Goal: Information Seeking & Learning: Learn about a topic

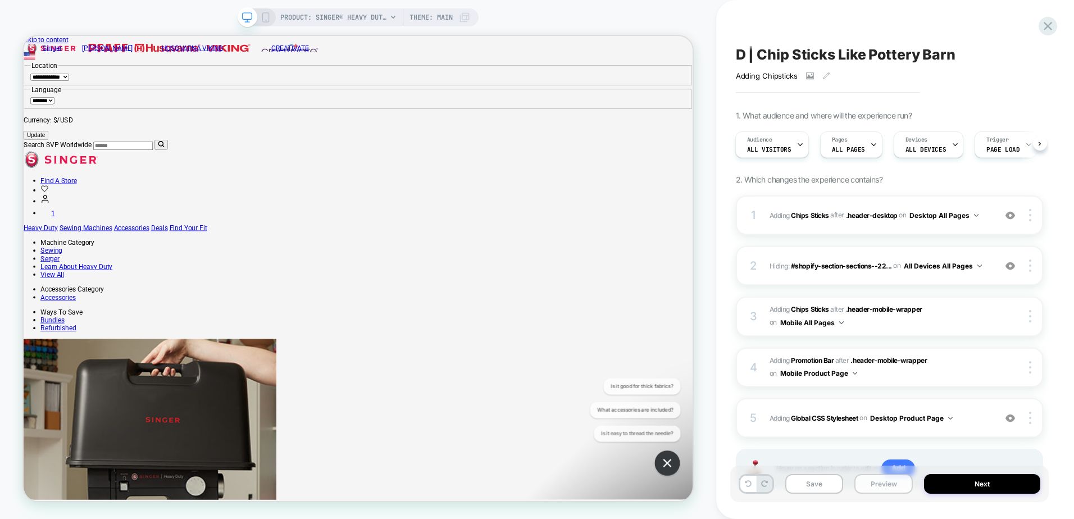
click at [882, 487] on button "Preview" at bounding box center [883, 484] width 58 height 20
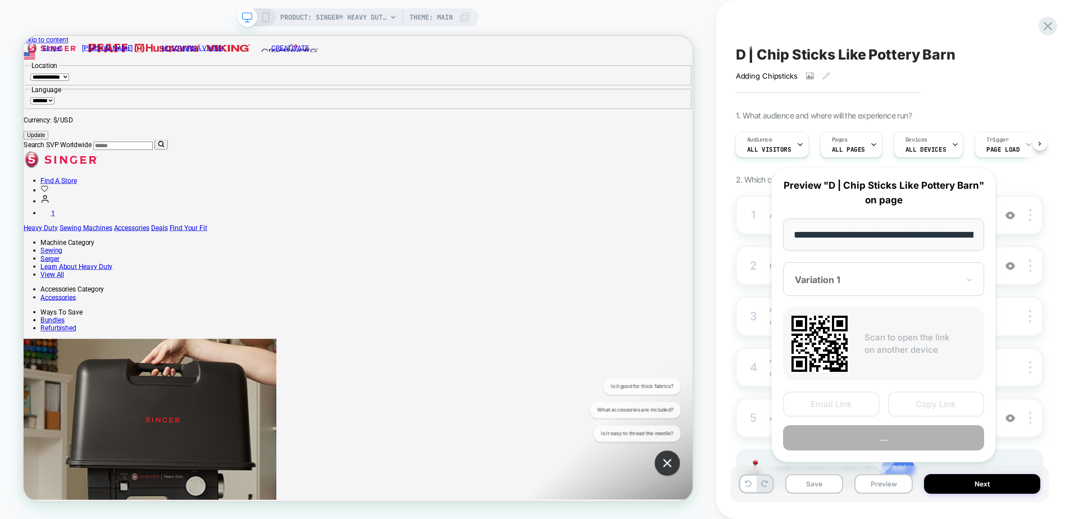
scroll to position [0, 314]
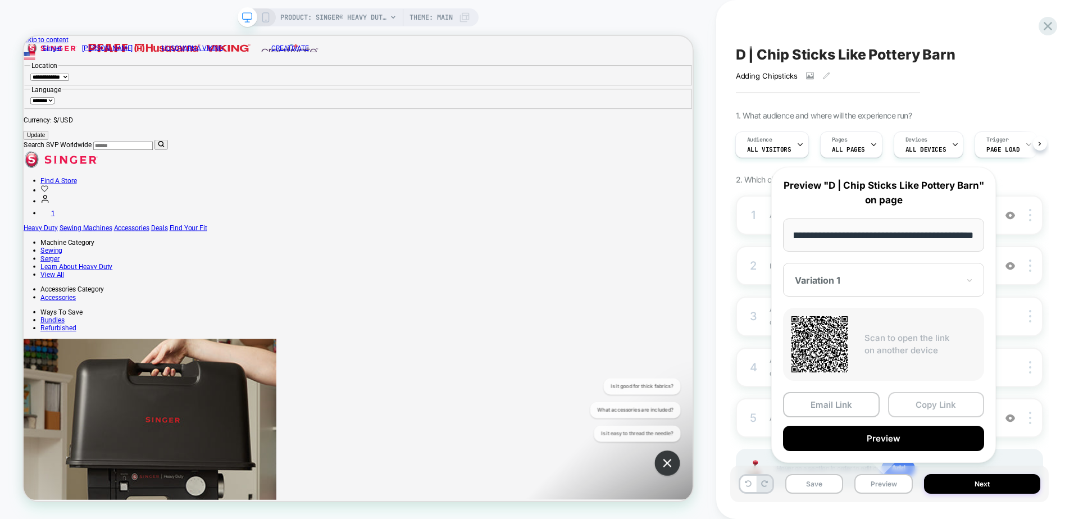
drag, startPoint x: 939, startPoint y: 405, endPoint x: 111, endPoint y: 38, distance: 906.2
click at [939, 405] on button "Copy Link" at bounding box center [936, 404] width 97 height 25
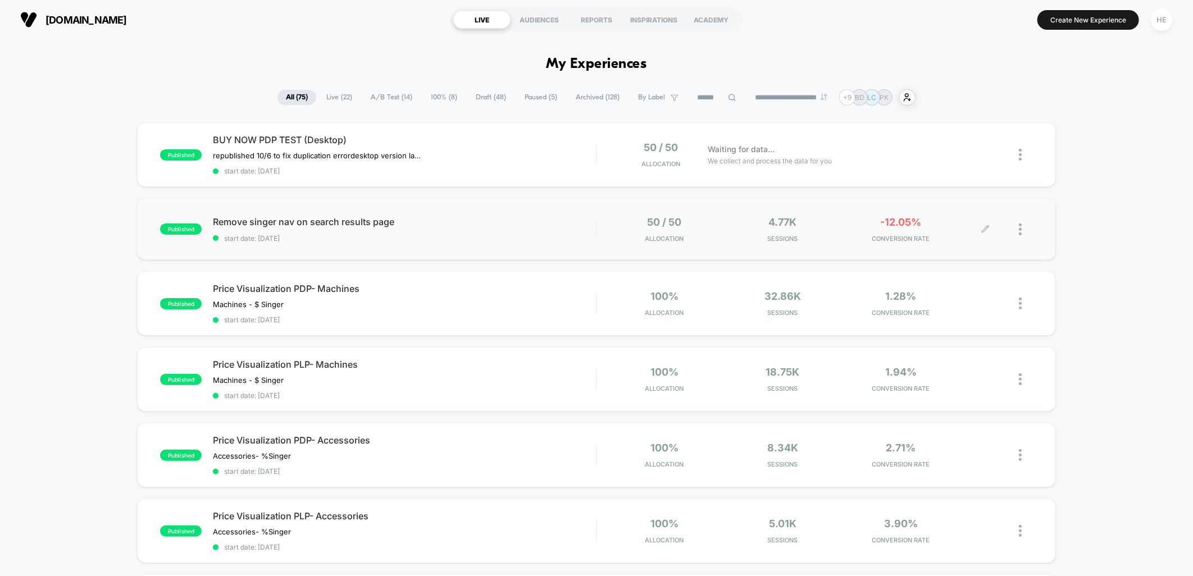
click at [597, 231] on div "50 / 50 Allocation 4.77k Sessions -12.05% CONVERSION RATE" at bounding box center [815, 229] width 436 height 26
click at [476, 234] on span "start date: [DATE]" at bounding box center [404, 238] width 383 height 8
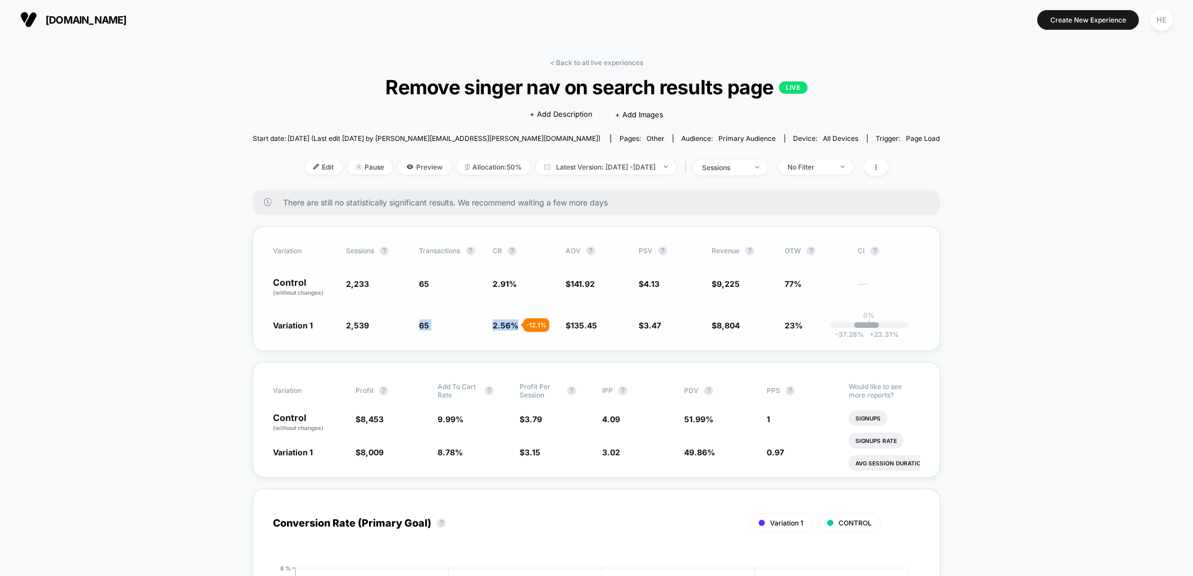
drag, startPoint x: 418, startPoint y: 334, endPoint x: 517, endPoint y: 330, distance: 98.9
click at [517, 330] on div "Variation Sessions ? Transactions ? CR ? AOV ? PSV ? Revenue ? OTW ? CI ? Contr…" at bounding box center [596, 288] width 687 height 125
drag, startPoint x: 517, startPoint y: 330, endPoint x: 500, endPoint y: 330, distance: 16.8
click at [517, 330] on span "2.56 % - 12.1 %" at bounding box center [524, 325] width 62 height 11
drag, startPoint x: 343, startPoint y: 417, endPoint x: 464, endPoint y: 450, distance: 125.9
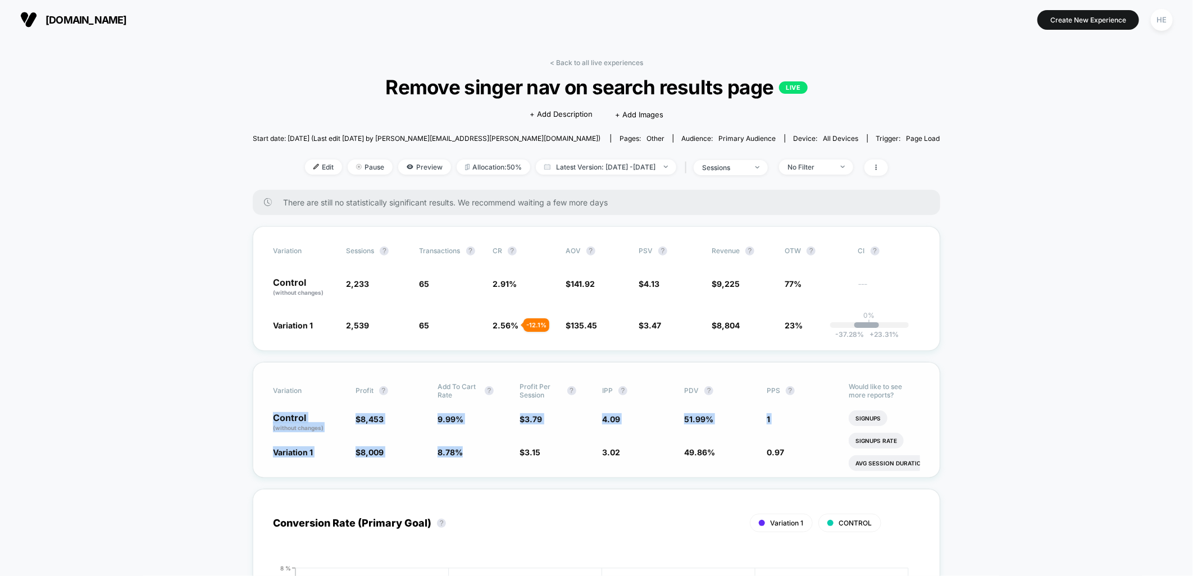
click at [464, 450] on div "Variation Profit ? Add To Cart Rate ? Profit Per Session ? IPP ? PDV ? PPS ? Co…" at bounding box center [596, 420] width 687 height 116
click at [464, 450] on span "8.78 % - 12.1 %" at bounding box center [473, 451] width 71 height 11
drag, startPoint x: 427, startPoint y: 445, endPoint x: 475, endPoint y: 445, distance: 47.7
click at [475, 446] on div "Variation 1 $ 8,009 - 16.7 % 8.78 % - 12.1 % $ 3.15 - 16.7 % 3.02 - 26.3 % 49.8…" at bounding box center [596, 451] width 647 height 11
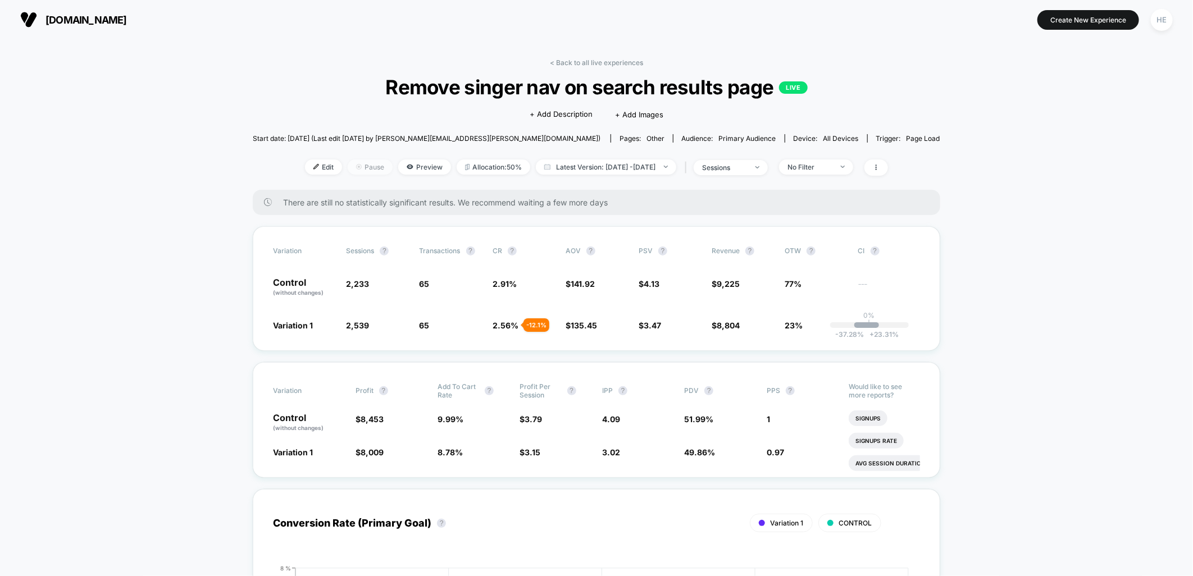
click at [356, 167] on img at bounding box center [359, 167] width 6 height 6
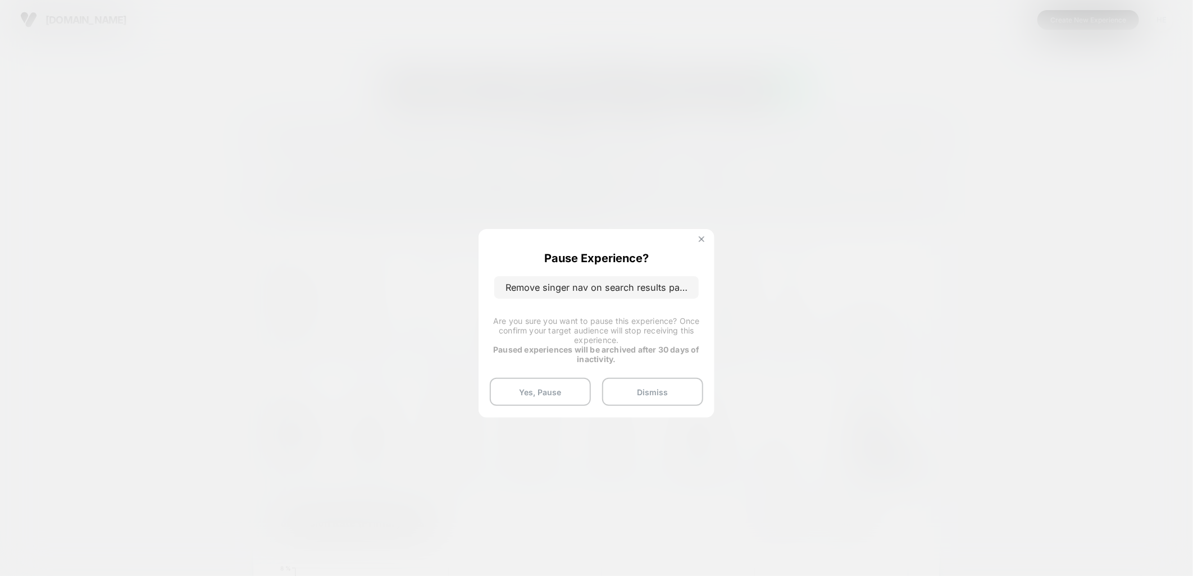
click at [695, 239] on button at bounding box center [701, 241] width 12 height 10
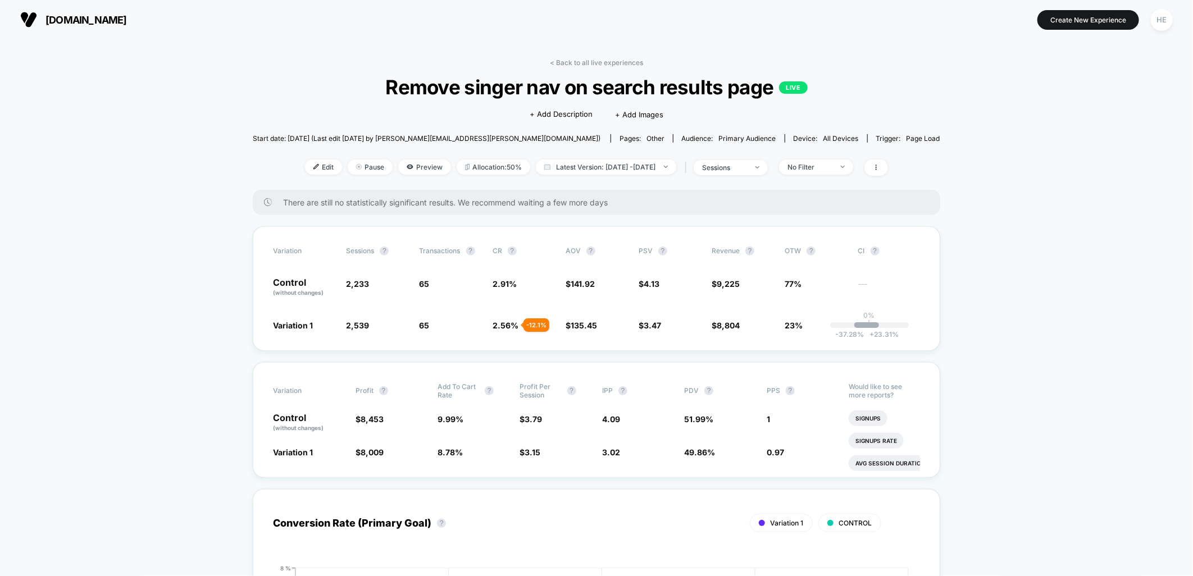
click at [601, 63] on link "< Back to all live experiences" at bounding box center [596, 62] width 93 height 8
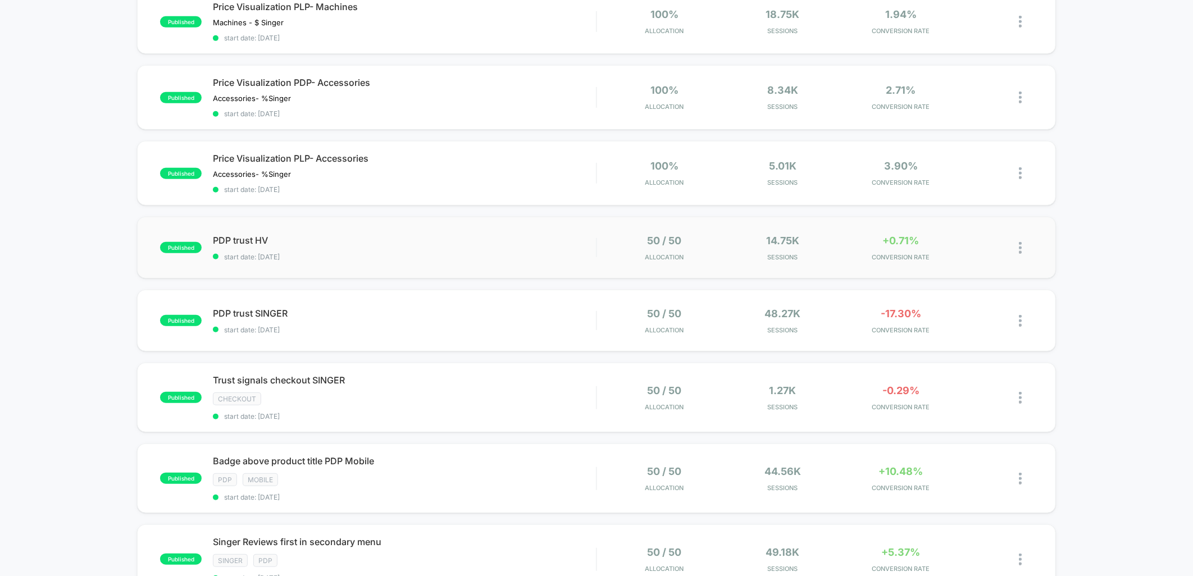
scroll to position [499, 0]
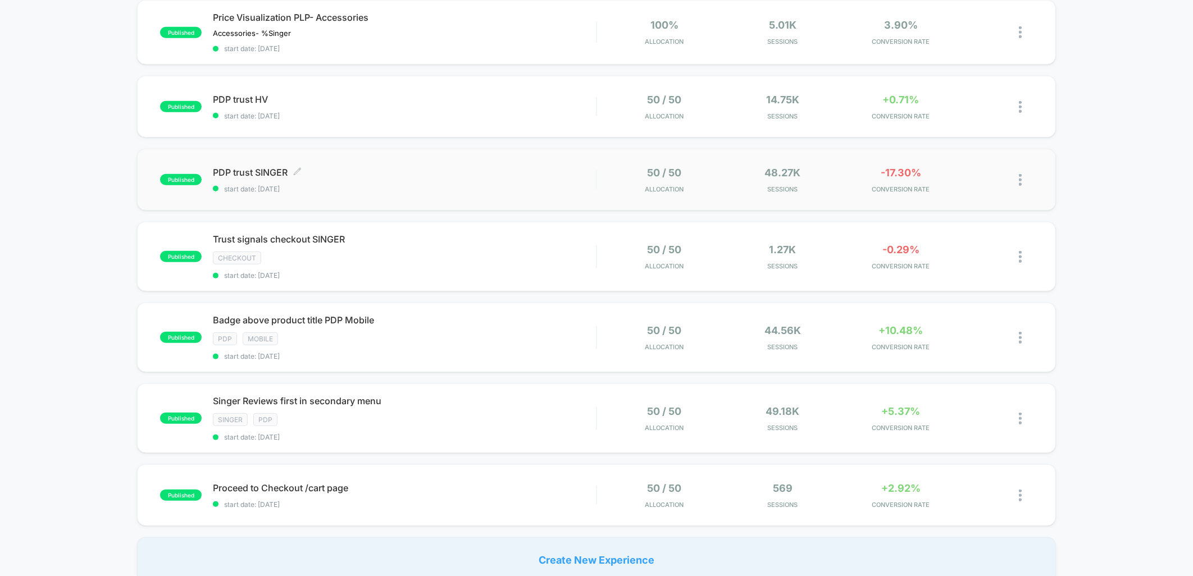
click at [380, 172] on span "PDP trust SINGER Click to edit experience details" at bounding box center [404, 172] width 383 height 11
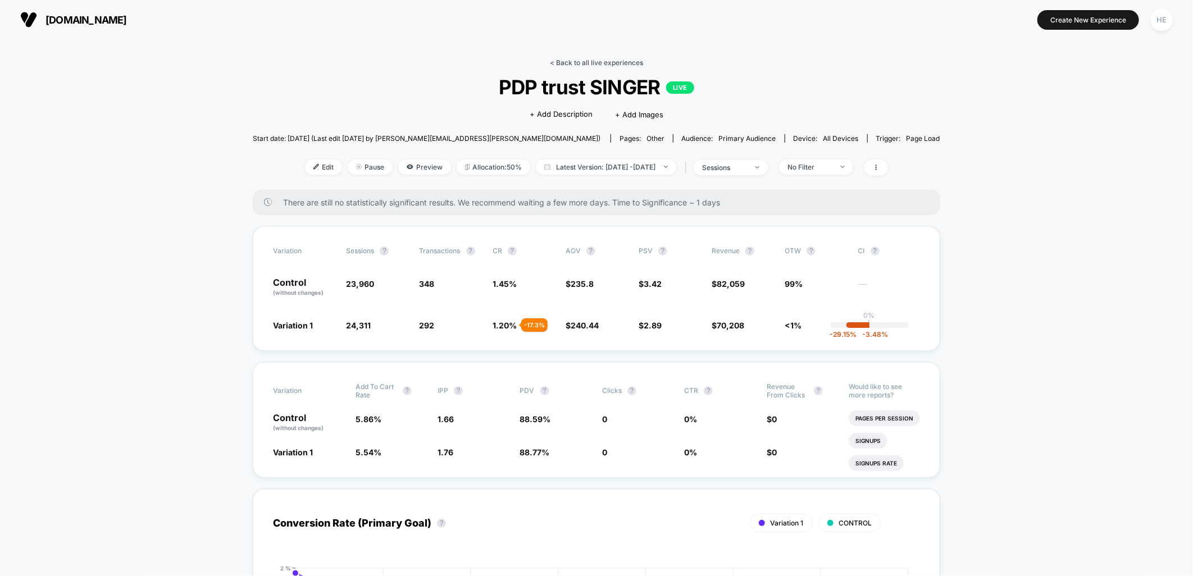
click at [586, 63] on link "< Back to all live experiences" at bounding box center [596, 62] width 93 height 8
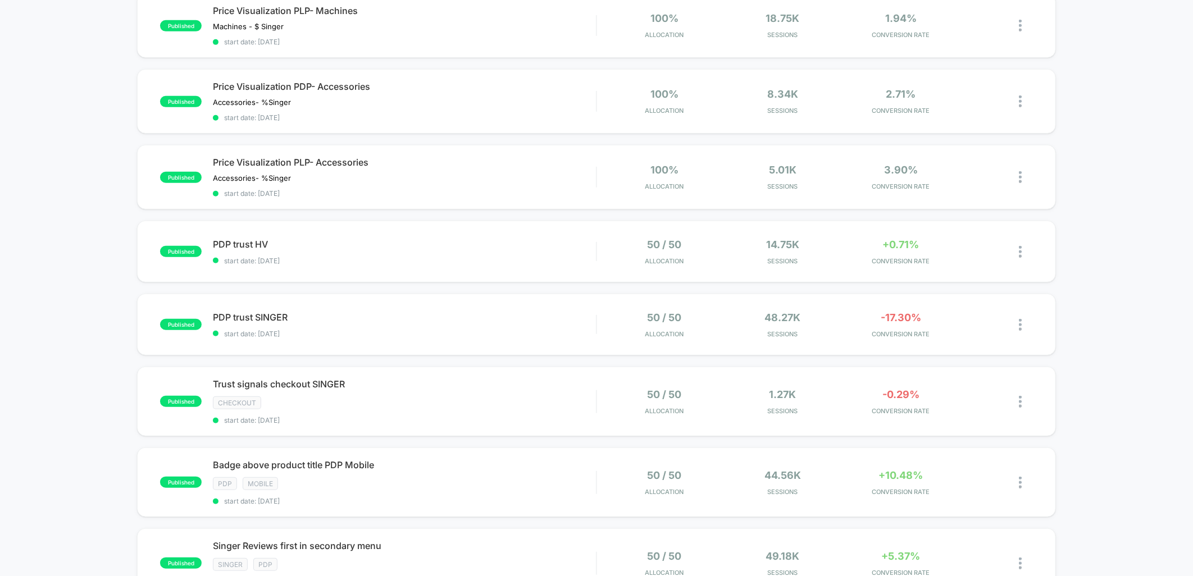
scroll to position [374, 0]
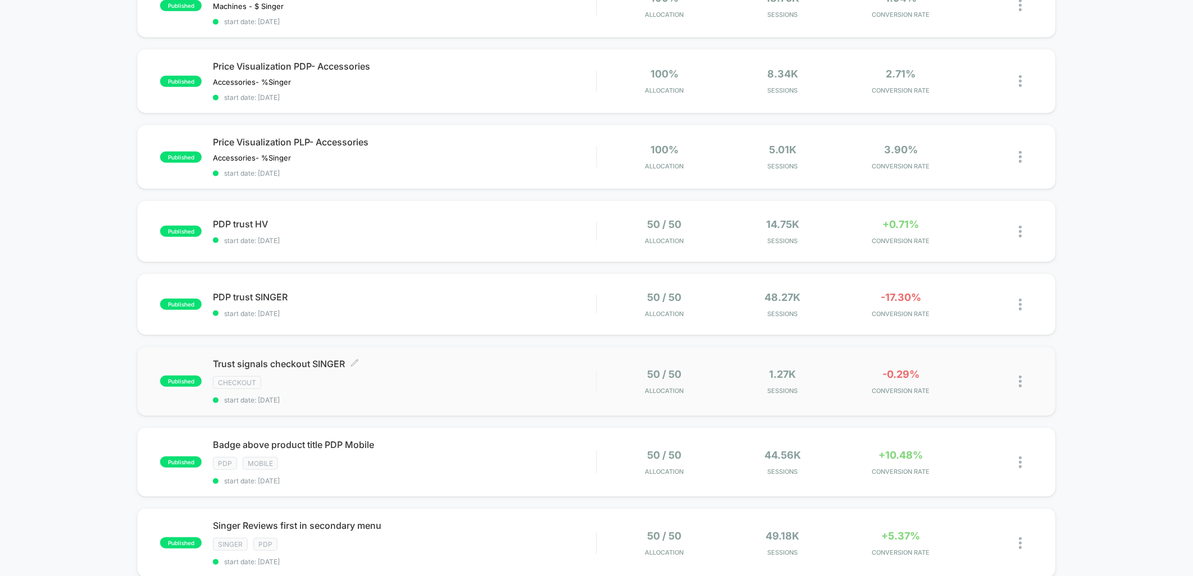
click at [430, 376] on div "checkout" at bounding box center [404, 382] width 383 height 13
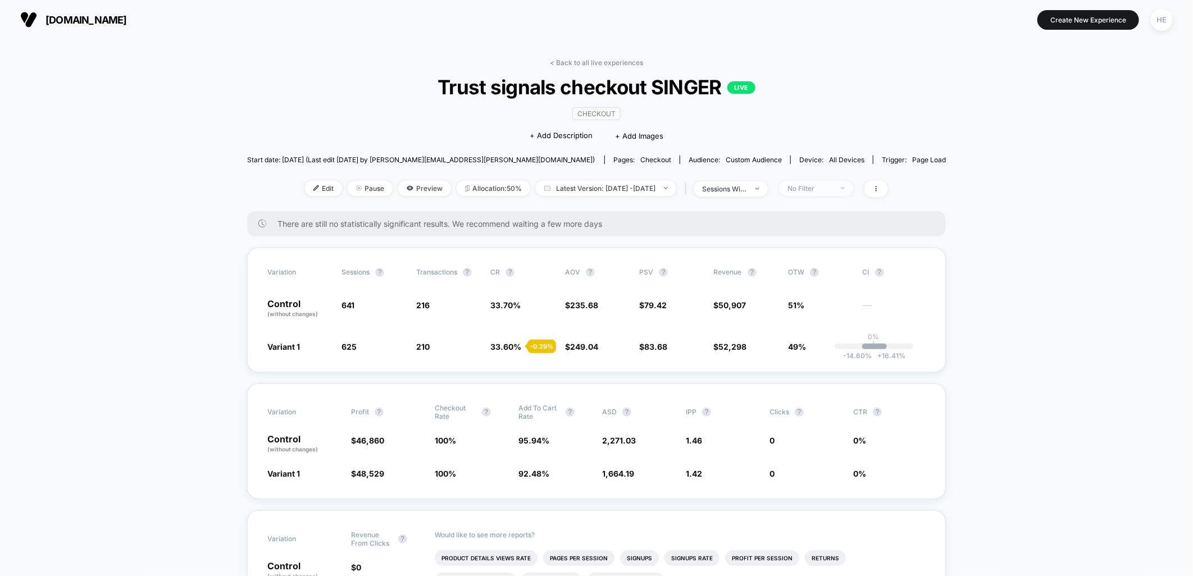
click at [832, 188] on div "No Filter" at bounding box center [809, 188] width 45 height 8
click at [835, 232] on span "Mobile Visitors" at bounding box center [826, 230] width 54 height 10
click at [815, 345] on button "Save" at bounding box center [832, 351] width 103 height 19
drag, startPoint x: 566, startPoint y: 59, endPoint x: 800, endPoint y: 126, distance: 244.1
click at [566, 59] on link "< Back to all live experiences" at bounding box center [596, 62] width 93 height 8
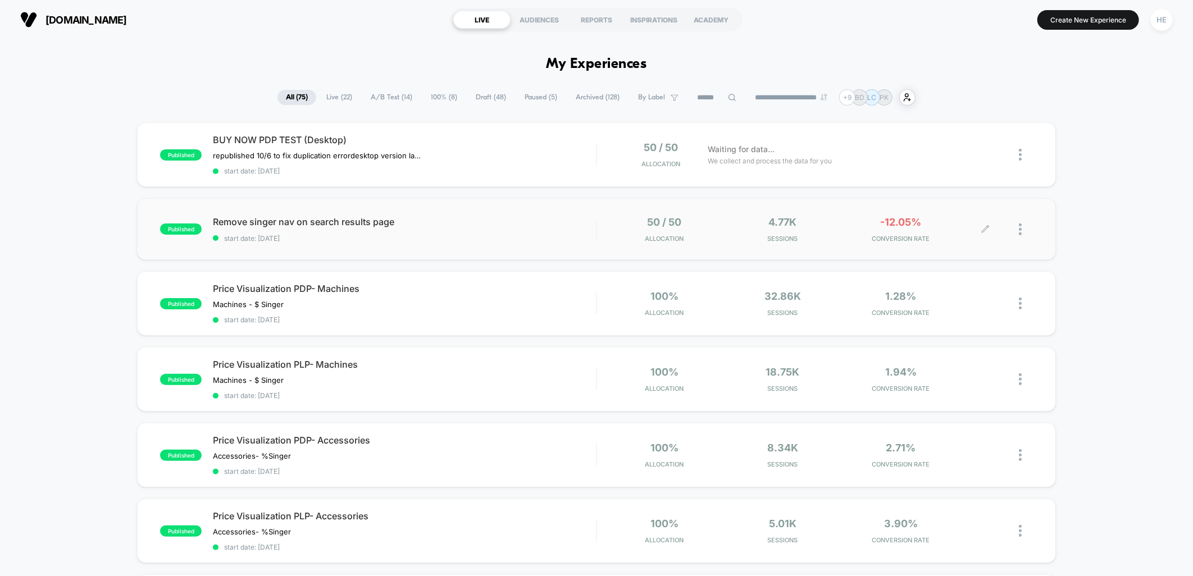
click at [602, 226] on div "50 / 50 Allocation 4.77k Sessions -12.05% CONVERSION RATE" at bounding box center [815, 229] width 436 height 26
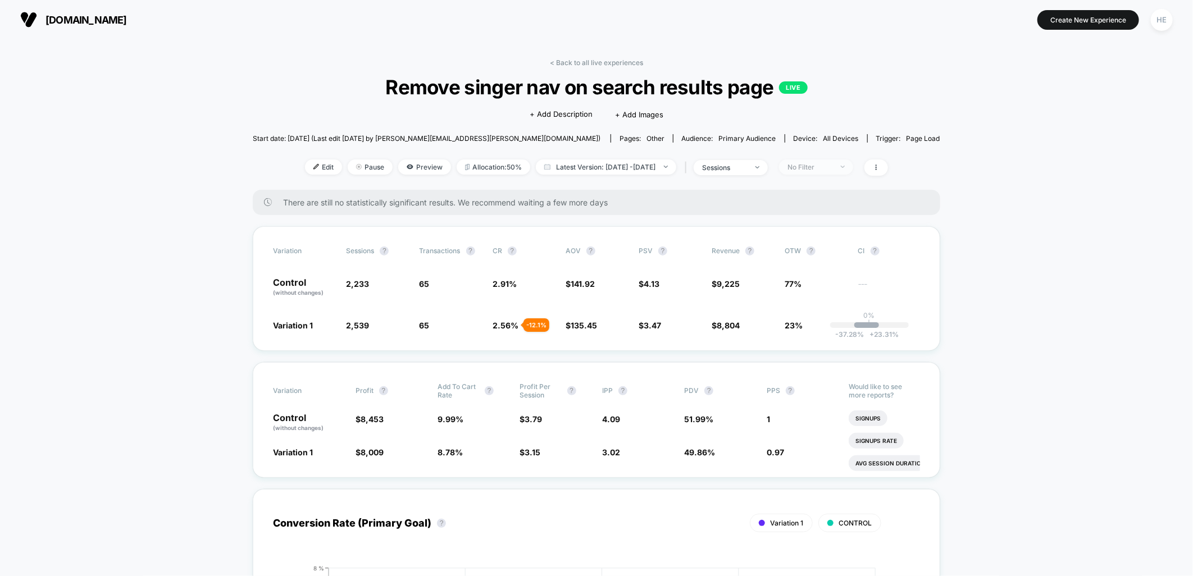
click at [823, 171] on span "No Filter" at bounding box center [816, 167] width 74 height 15
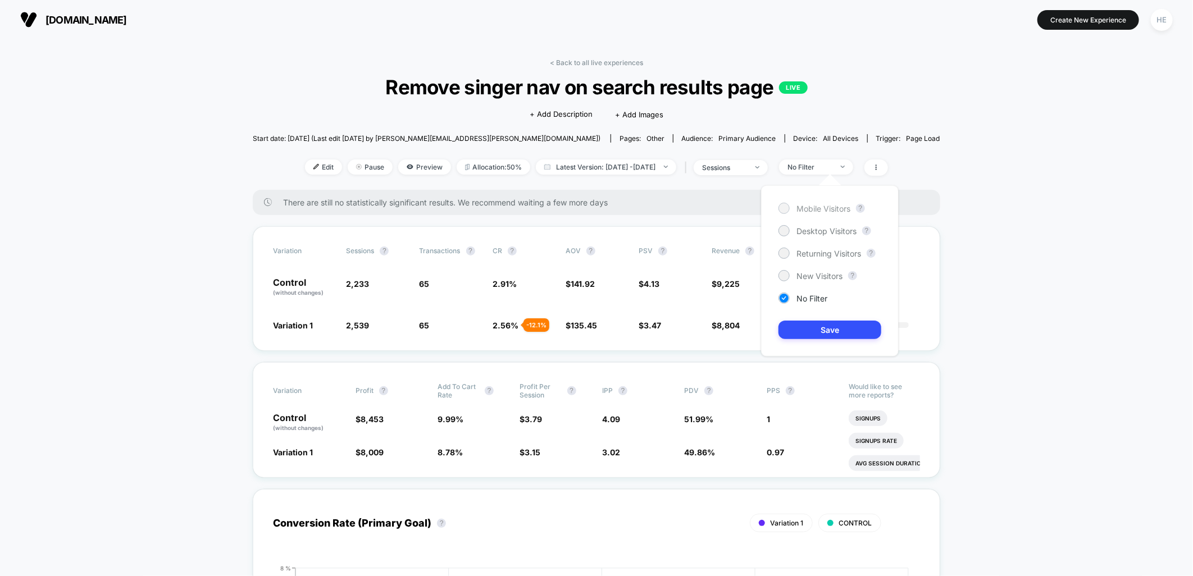
click at [835, 206] on span "Mobile Visitors" at bounding box center [823, 209] width 54 height 10
click at [813, 324] on button "Save" at bounding box center [829, 330] width 103 height 19
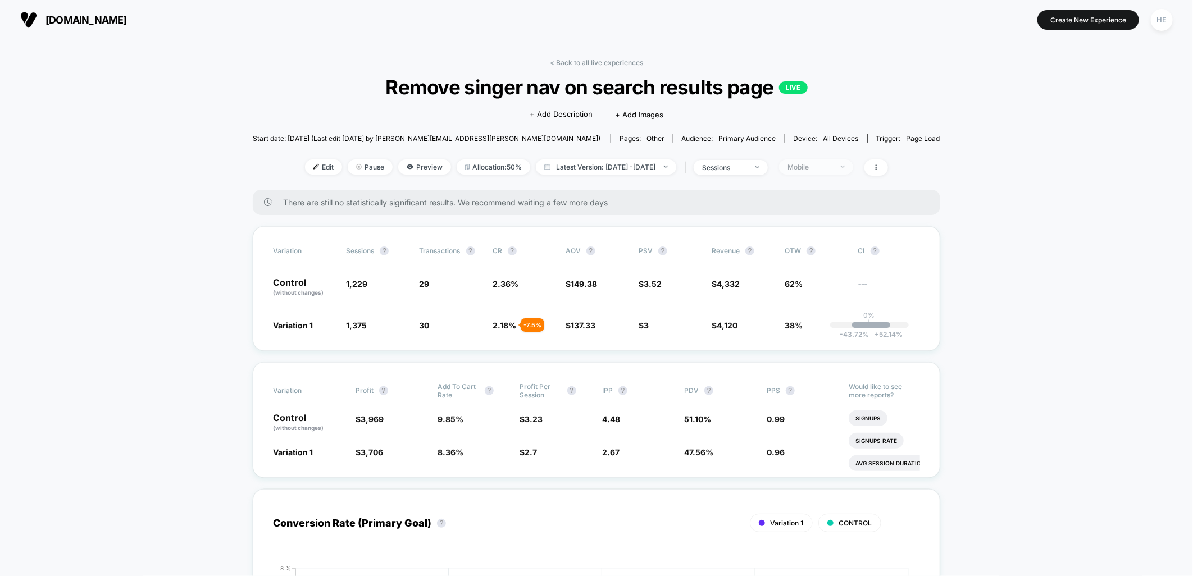
click at [832, 164] on div "Mobile" at bounding box center [809, 167] width 45 height 8
click at [826, 231] on span "Desktop Visitors" at bounding box center [826, 231] width 60 height 10
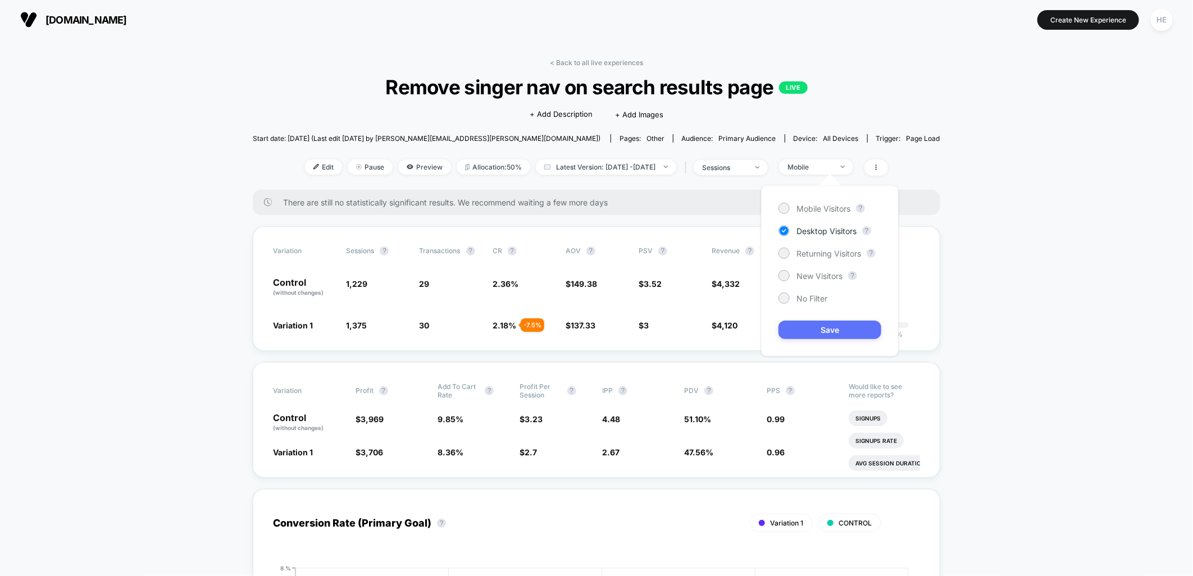
click at [829, 329] on button "Save" at bounding box center [829, 330] width 103 height 19
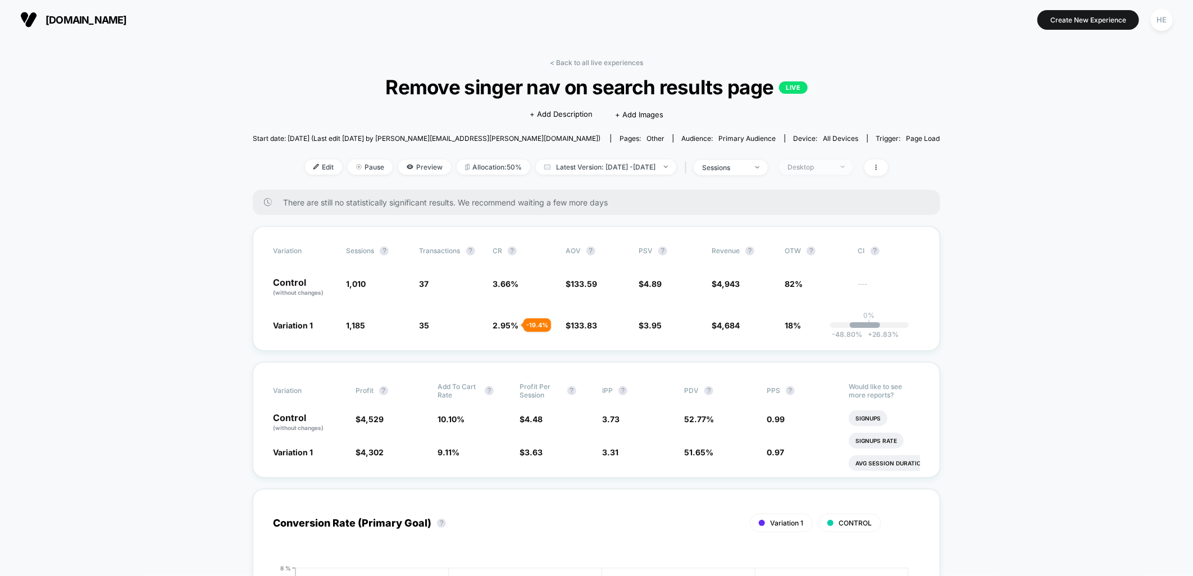
click at [813, 167] on div "Desktop" at bounding box center [809, 167] width 45 height 8
click at [810, 258] on div "Returning Visitors" at bounding box center [819, 253] width 83 height 11
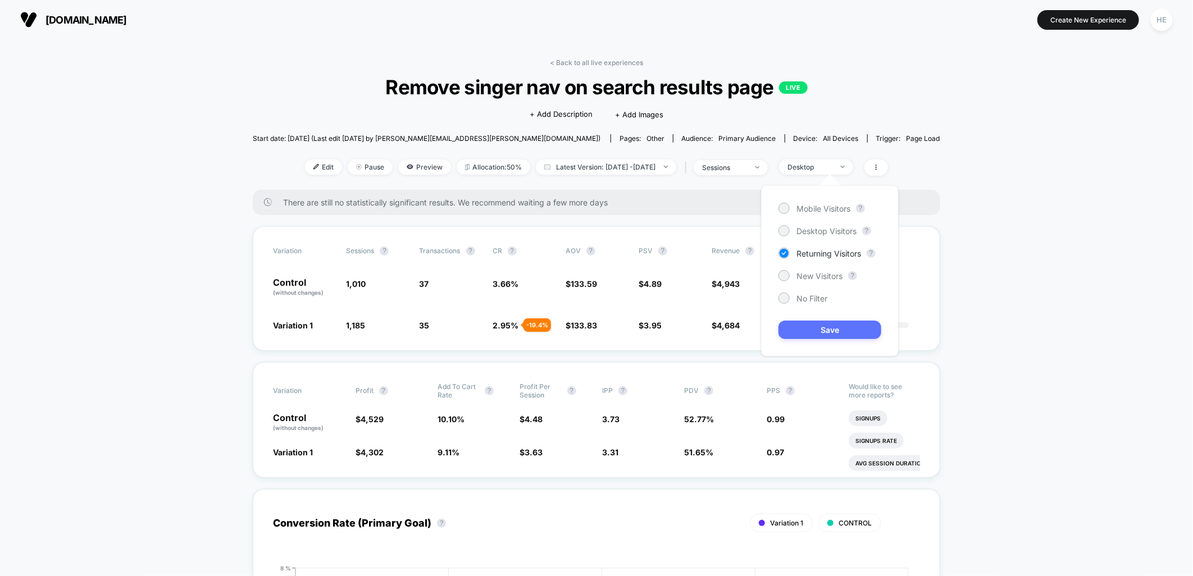
click at [832, 329] on button "Save" at bounding box center [829, 330] width 103 height 19
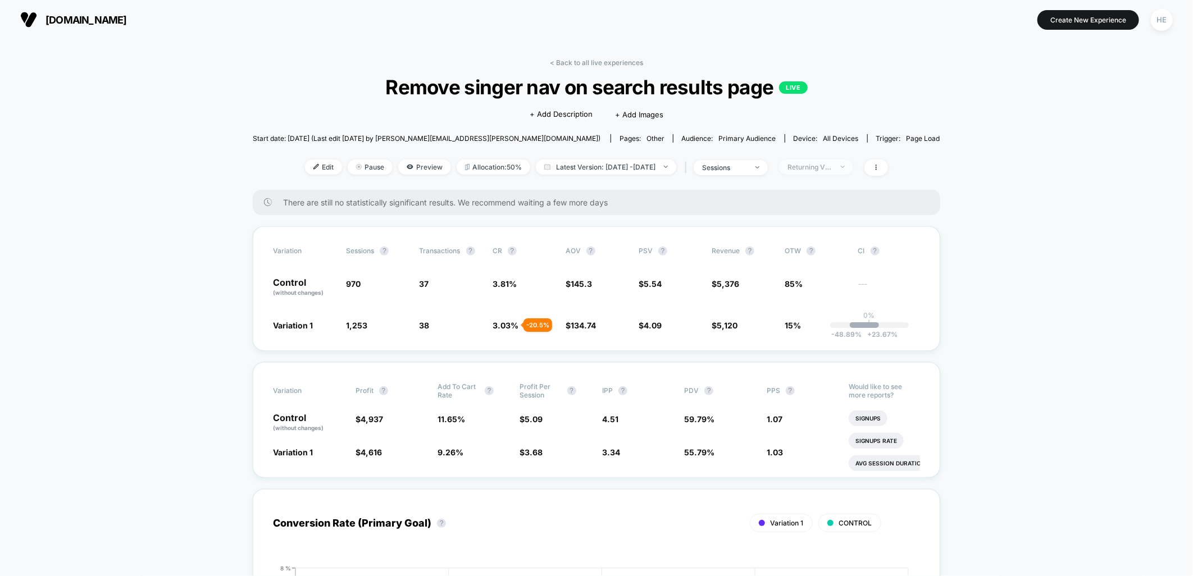
click at [817, 163] on div "Returning Visitors" at bounding box center [809, 167] width 45 height 8
click at [822, 273] on span "New Visitors" at bounding box center [819, 276] width 46 height 10
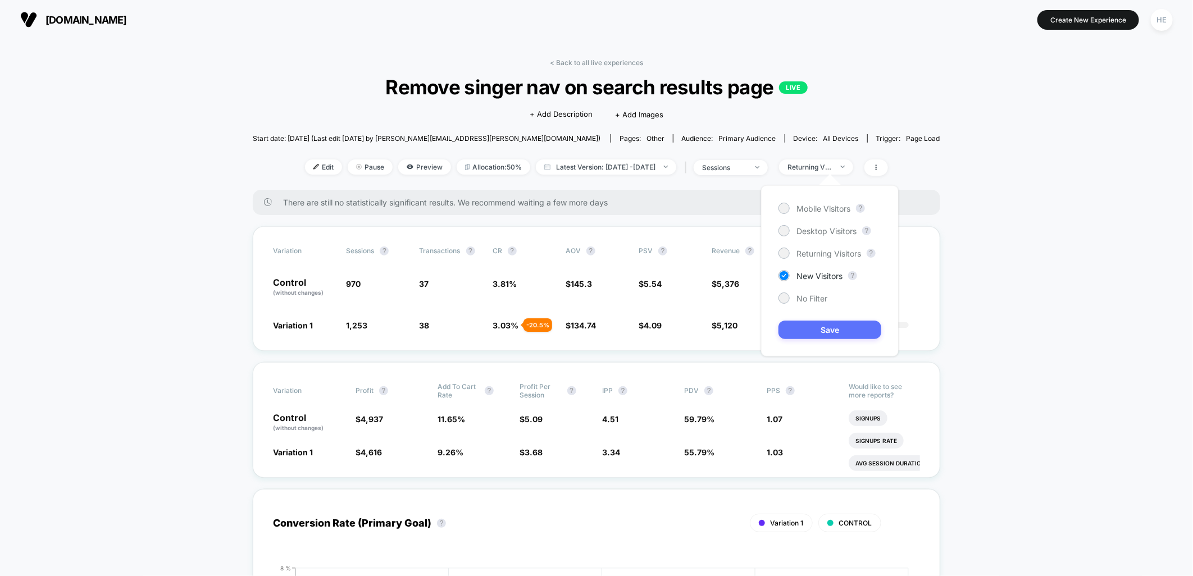
click at [826, 330] on button "Save" at bounding box center [829, 330] width 103 height 19
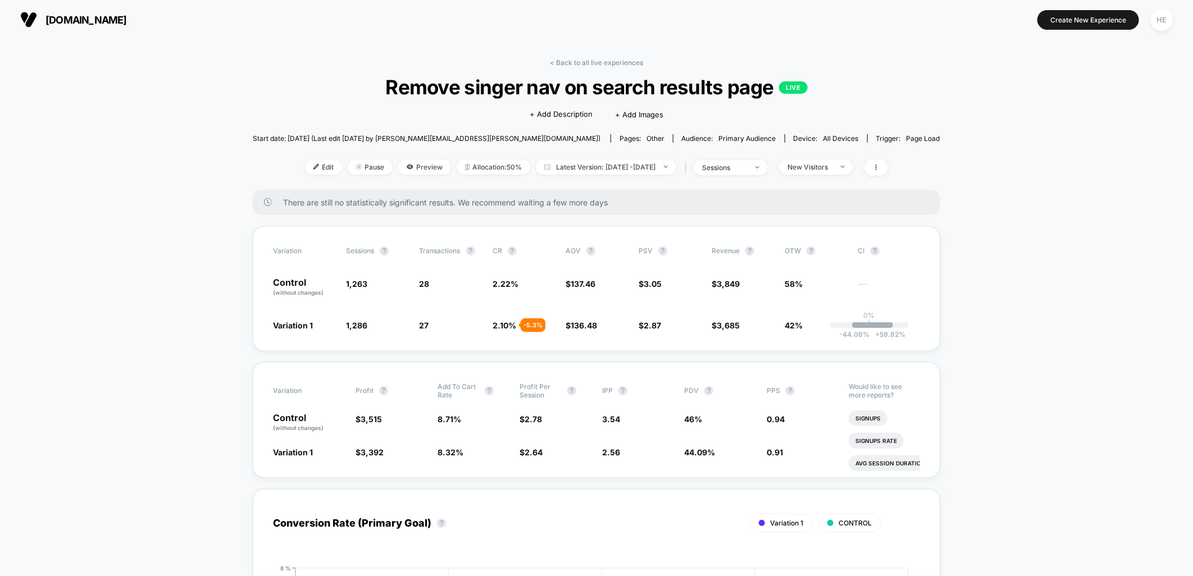
drag, startPoint x: 598, startPoint y: 61, endPoint x: 798, endPoint y: 62, distance: 199.9
click at [598, 61] on link "< Back to all live experiences" at bounding box center [596, 62] width 93 height 8
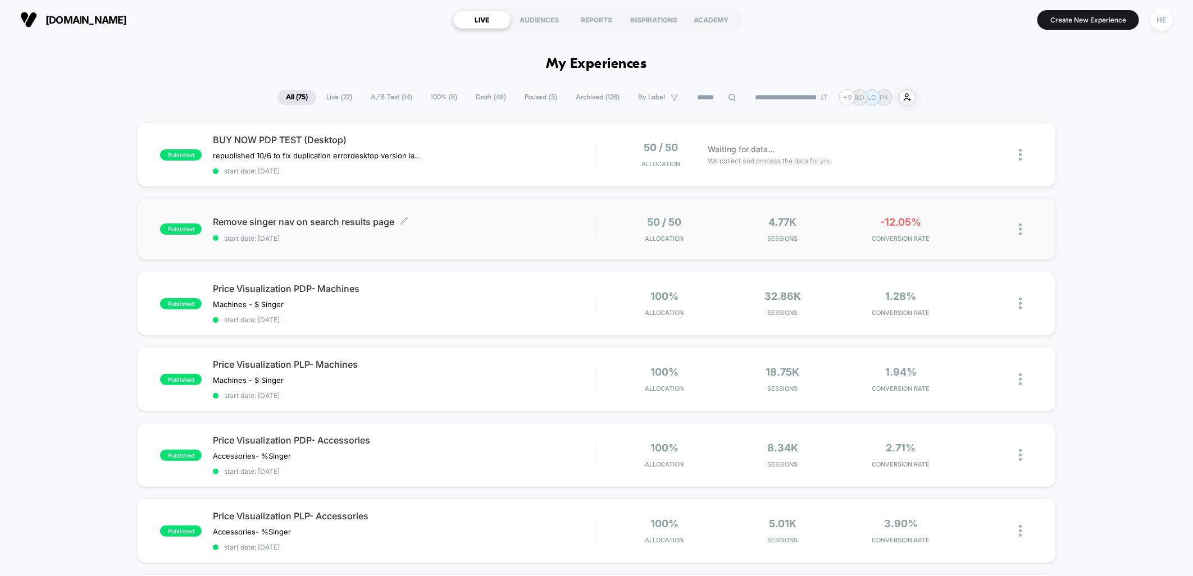
click at [530, 234] on span "start date: [DATE]" at bounding box center [404, 238] width 383 height 8
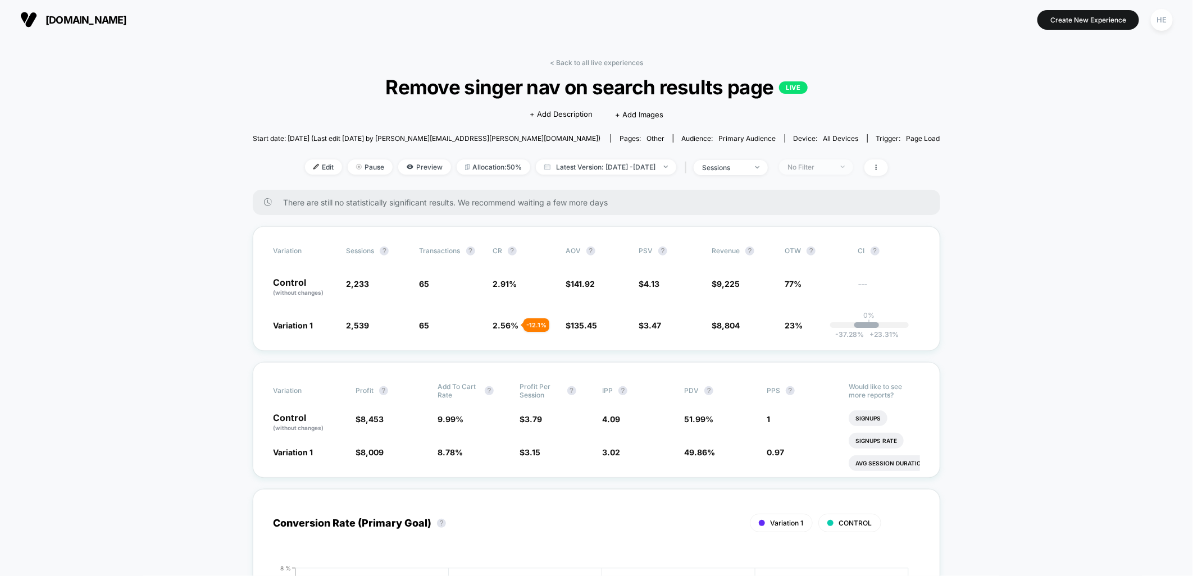
click at [812, 166] on div "No Filter" at bounding box center [809, 167] width 45 height 8
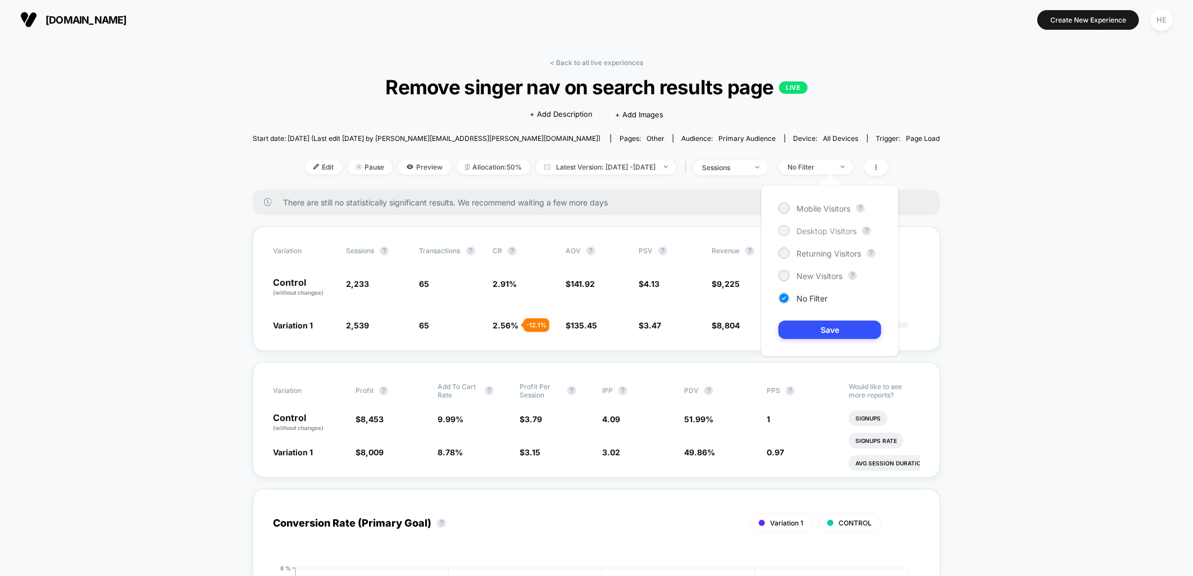
click at [809, 233] on span "Desktop Visitors" at bounding box center [826, 231] width 60 height 10
click at [815, 338] on button "Save" at bounding box center [829, 330] width 103 height 19
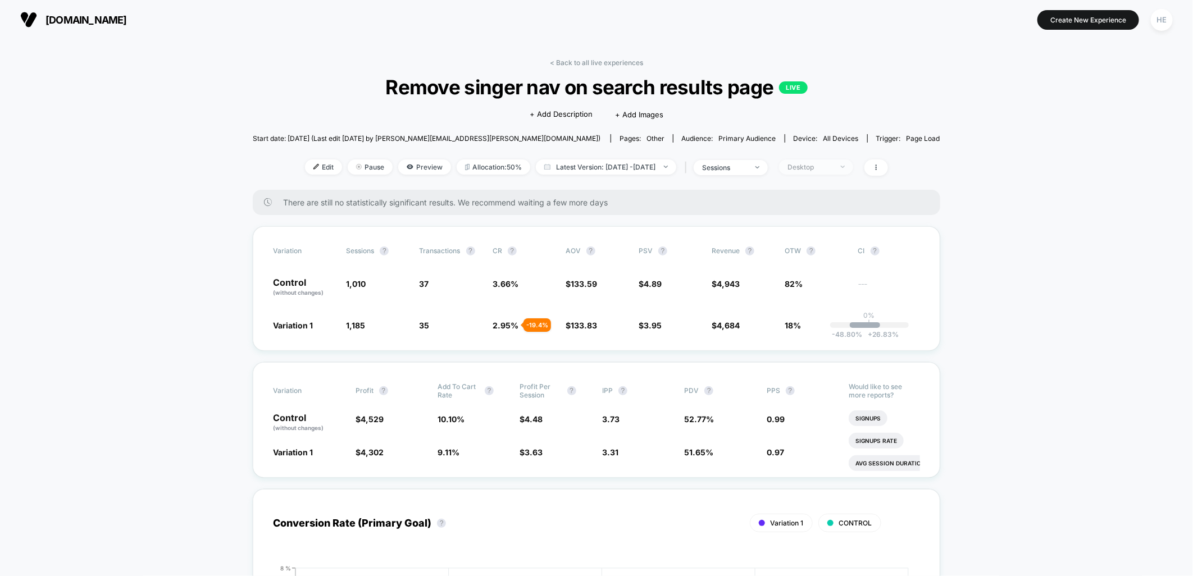
click at [822, 170] on div "Desktop" at bounding box center [809, 167] width 45 height 8
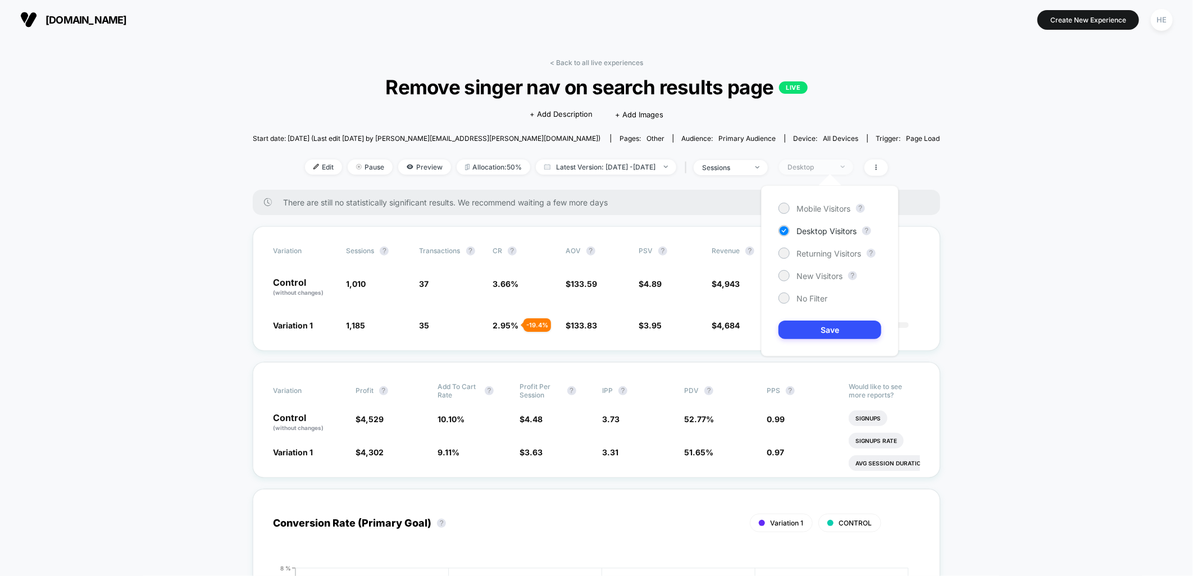
click at [826, 201] on div "Mobile Visitors ? Desktop Visitors ? Returning Visitors ? New Visitors ? No Fil…" at bounding box center [830, 270] width 138 height 171
click at [826, 208] on span "Mobile Visitors" at bounding box center [823, 209] width 54 height 10
click at [831, 327] on button "Save" at bounding box center [829, 330] width 103 height 19
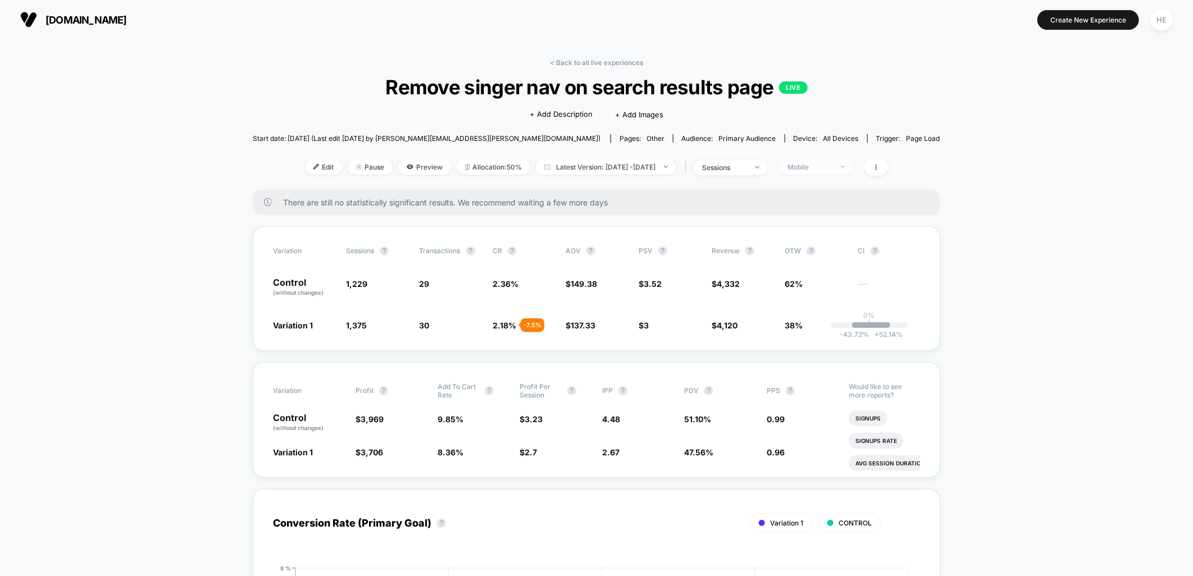
click at [817, 166] on div "Mobile" at bounding box center [809, 167] width 45 height 8
click at [823, 276] on span "New Visitors" at bounding box center [819, 276] width 46 height 10
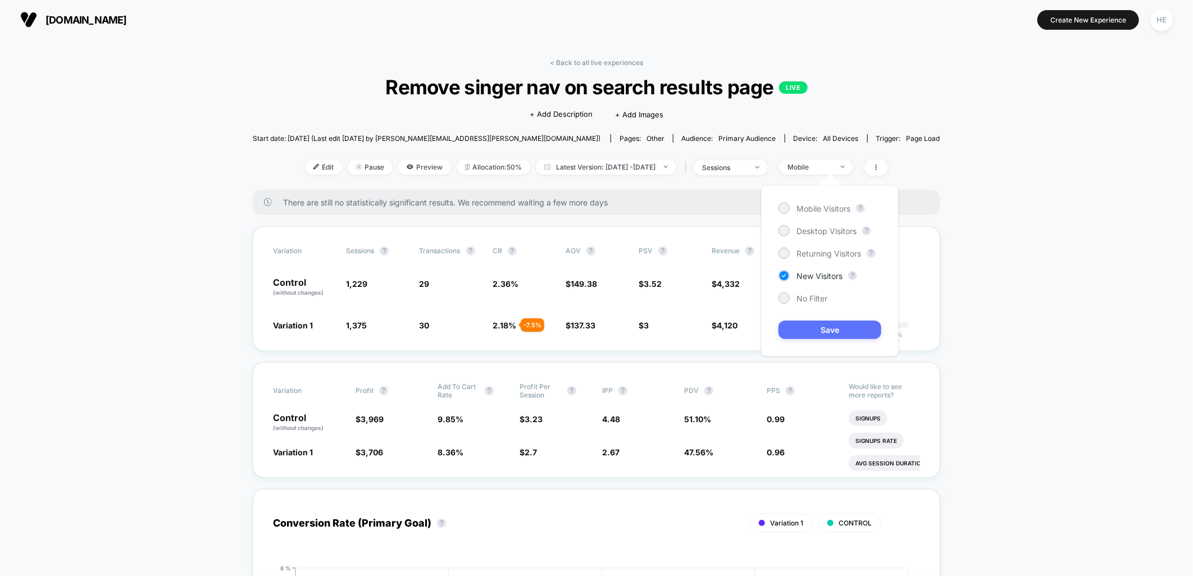
click at [822, 334] on button "Save" at bounding box center [829, 330] width 103 height 19
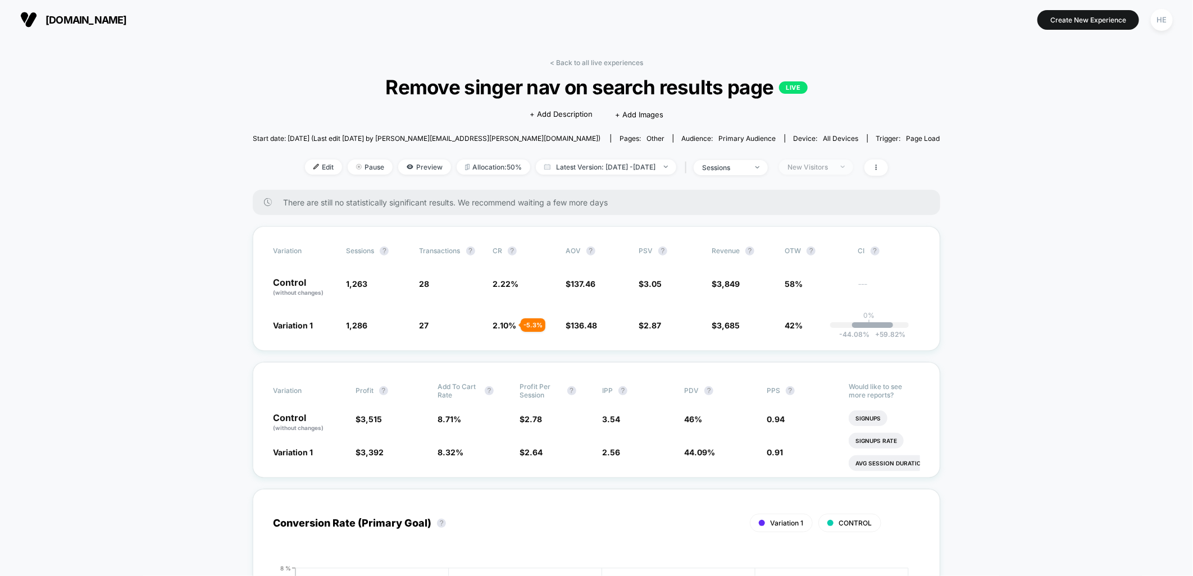
drag, startPoint x: 832, startPoint y: 166, endPoint x: 832, endPoint y: 172, distance: 6.2
click at [832, 170] on div "New Visitors" at bounding box center [809, 167] width 45 height 8
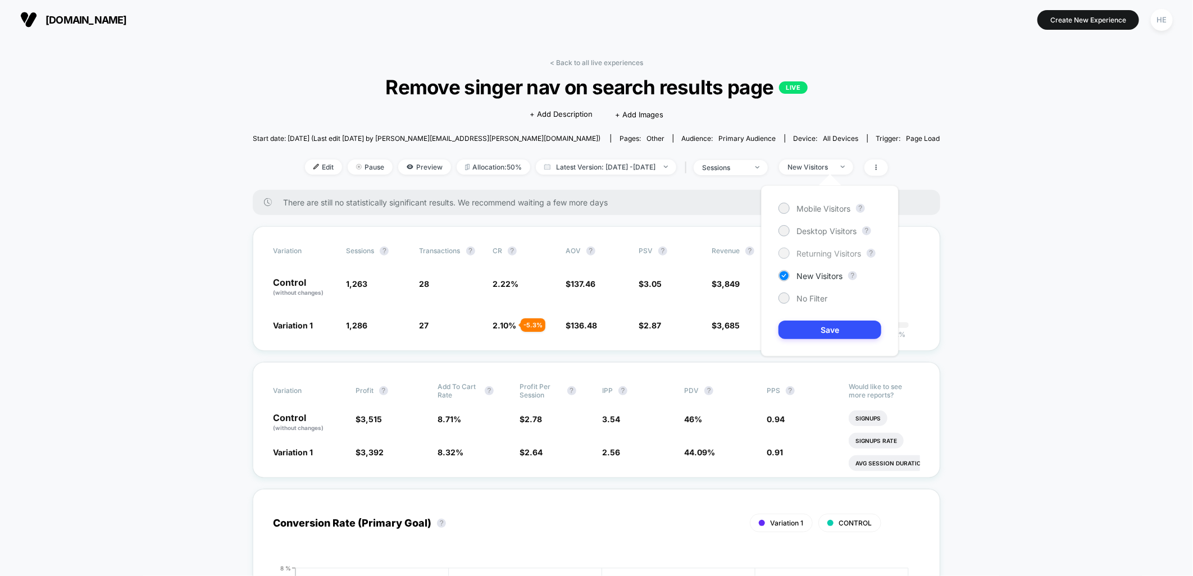
click at [821, 249] on span "Returning Visitors" at bounding box center [828, 254] width 65 height 10
click at [819, 330] on button "Save" at bounding box center [829, 330] width 103 height 19
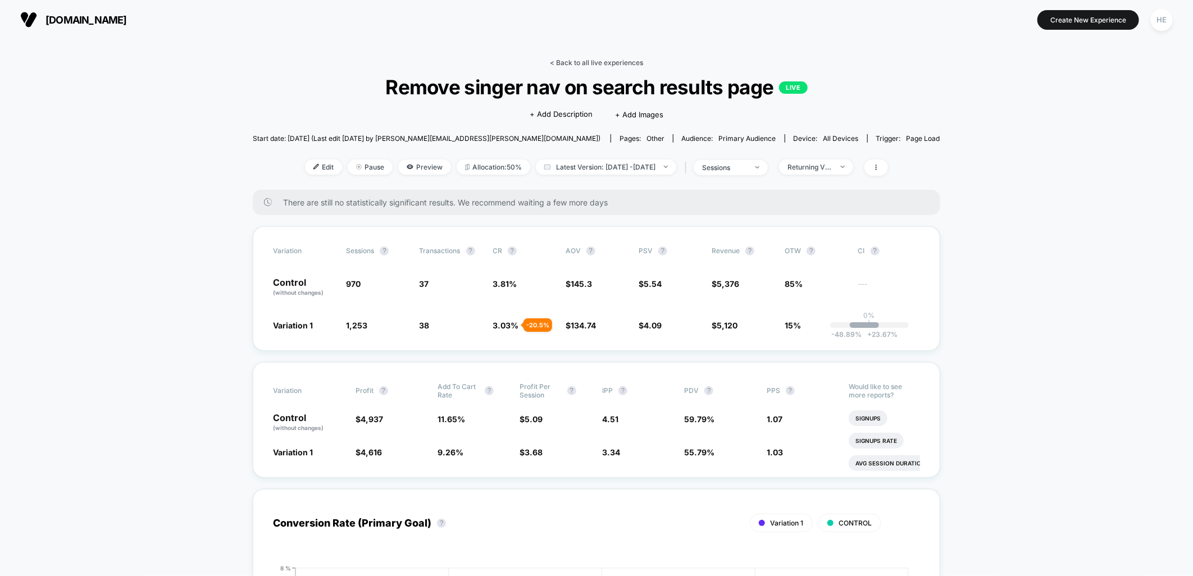
click at [564, 62] on link "< Back to all live experiences" at bounding box center [596, 62] width 93 height 8
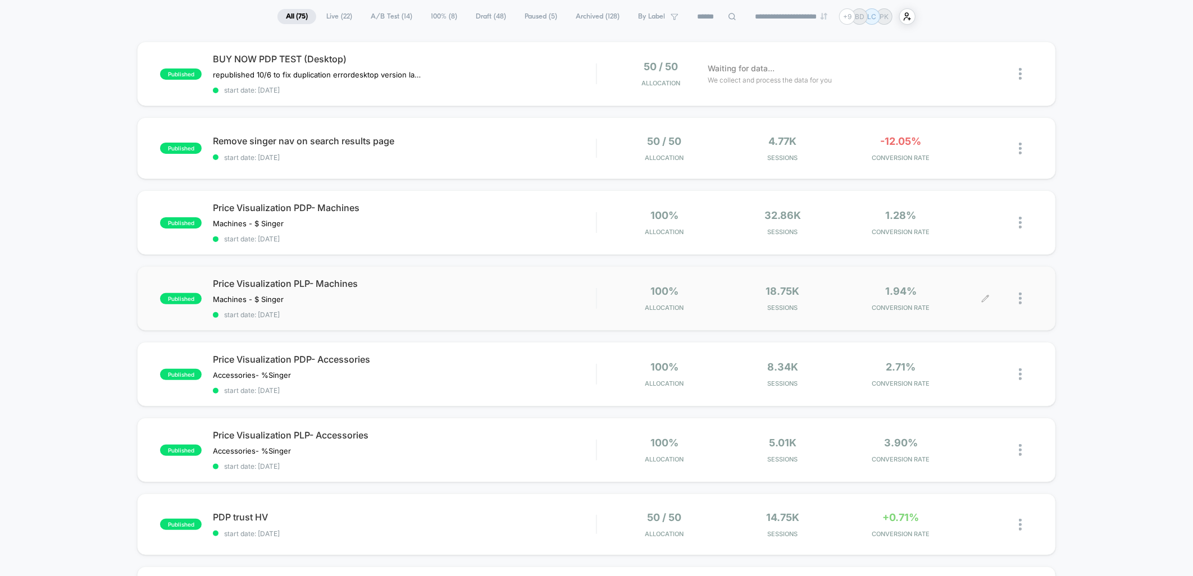
scroll to position [62, 0]
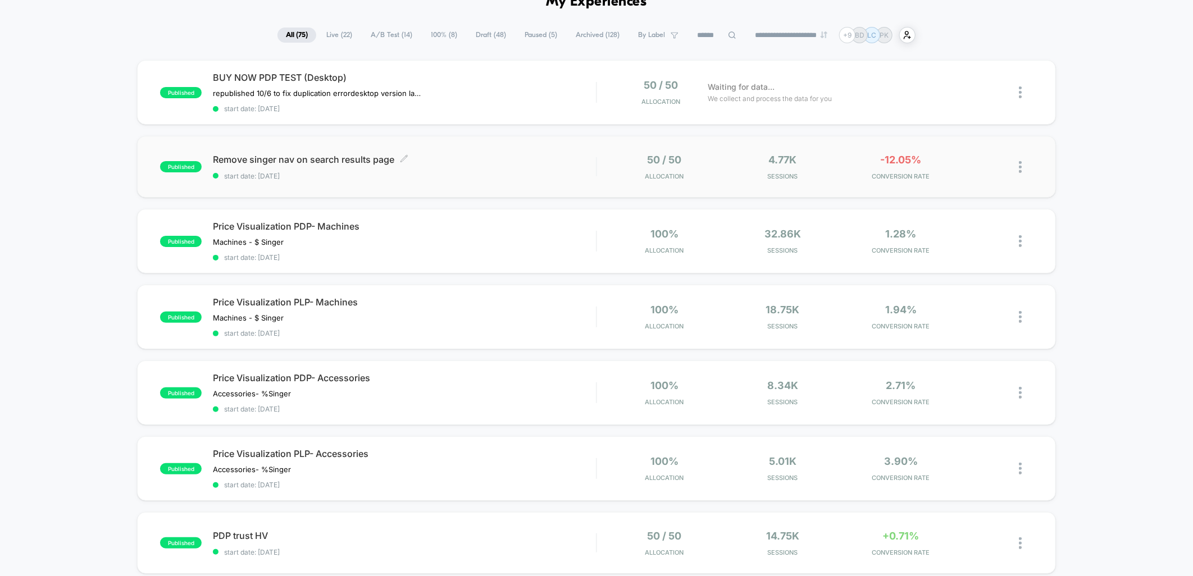
click at [464, 161] on span "Remove singer nav on search results page Click to edit experience details" at bounding box center [404, 159] width 383 height 11
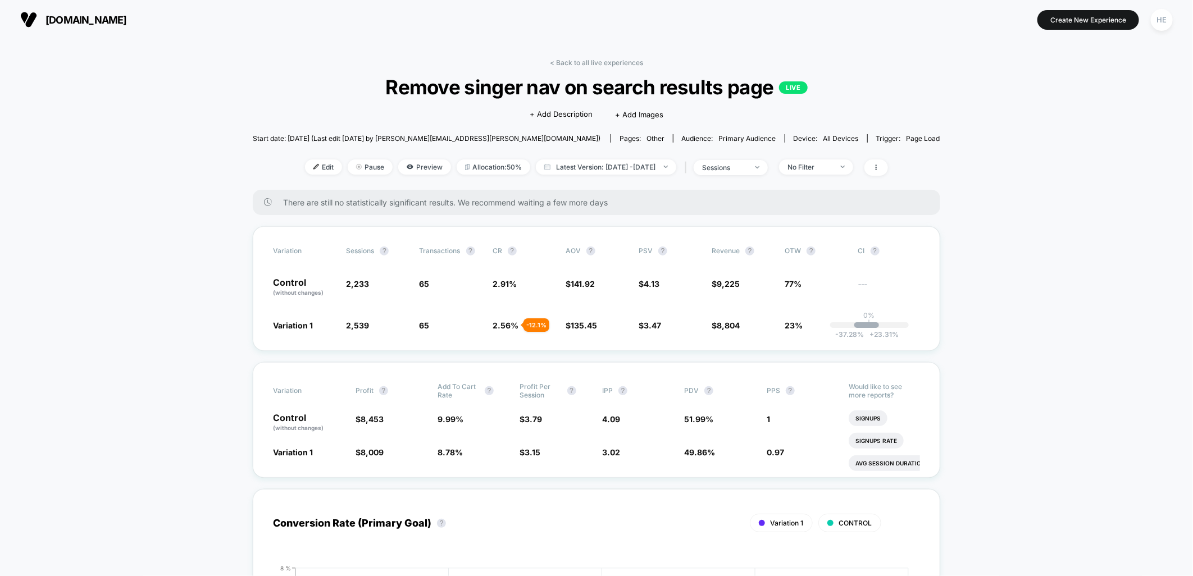
drag, startPoint x: 1033, startPoint y: 343, endPoint x: 976, endPoint y: 362, distance: 60.9
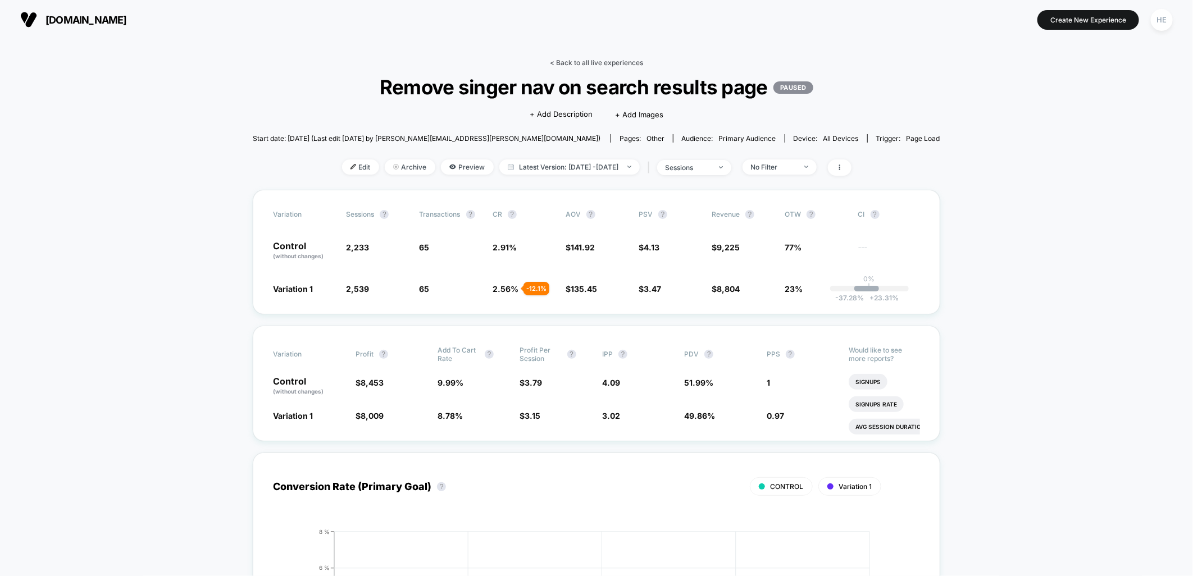
click at [591, 60] on link "< Back to all live experiences" at bounding box center [596, 62] width 93 height 8
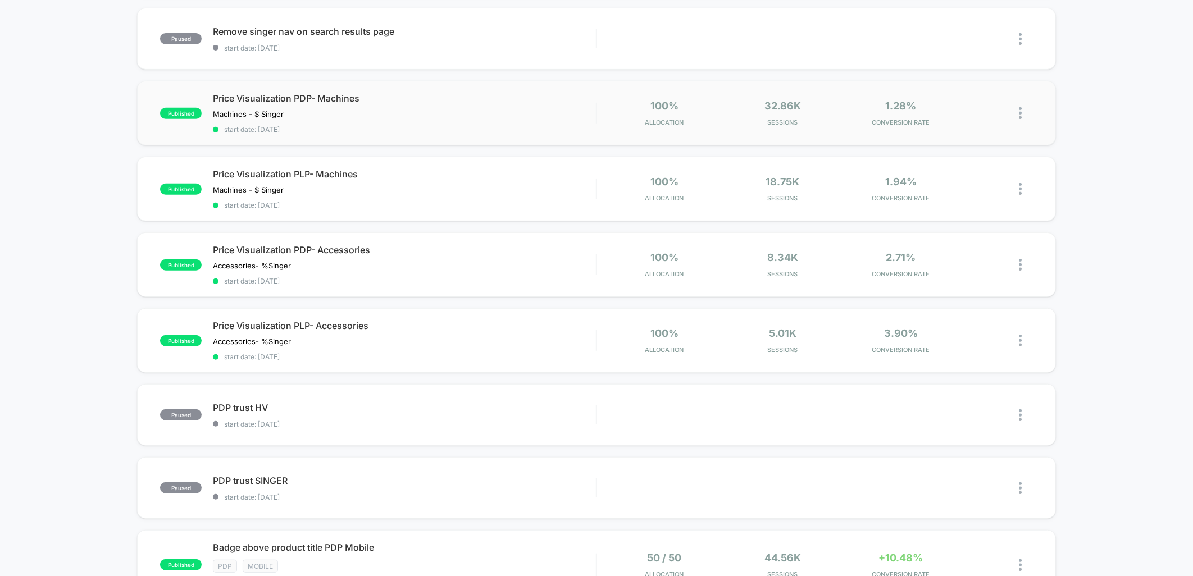
scroll to position [374, 0]
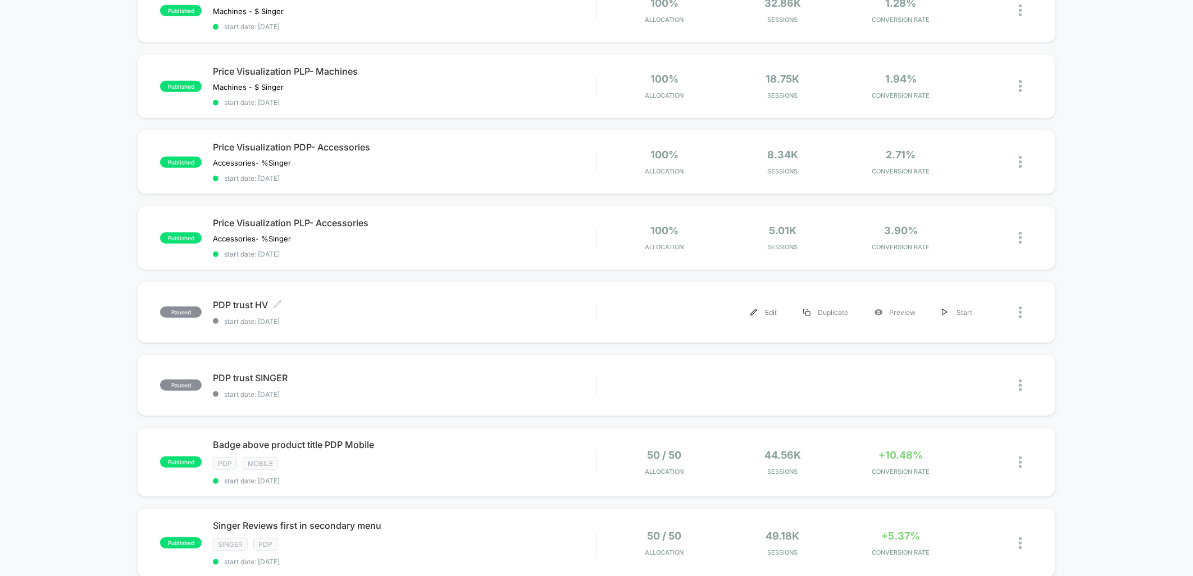
click at [395, 302] on span "PDP trust HV Click to edit experience details" at bounding box center [404, 304] width 383 height 11
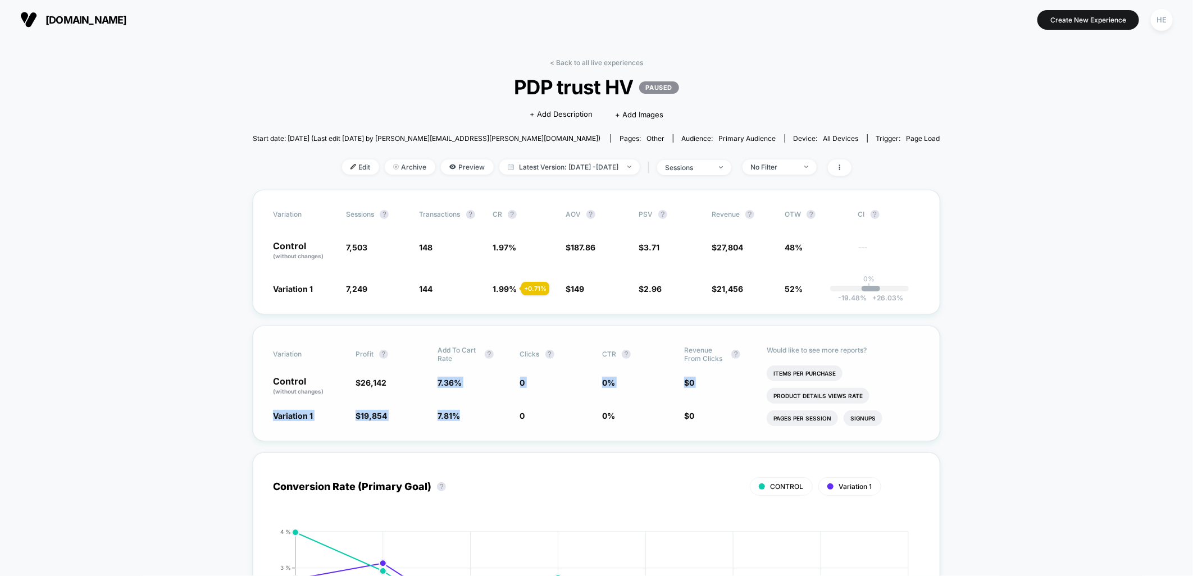
drag, startPoint x: 437, startPoint y: 381, endPoint x: 468, endPoint y: 423, distance: 52.7
click at [468, 423] on div "Variation Profit ? Add To Cart Rate ? Clicks ? CTR ? Revenue From Clicks ? Cont…" at bounding box center [596, 384] width 687 height 116
click at [812, 171] on span "No Filter" at bounding box center [779, 167] width 74 height 15
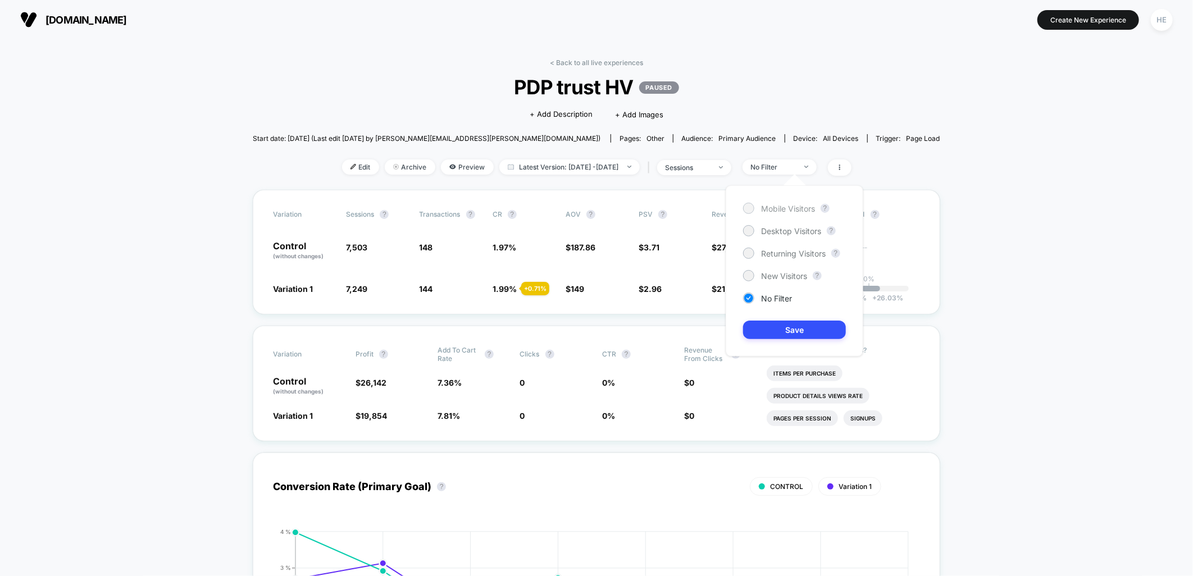
click at [810, 208] on span "Mobile Visitors" at bounding box center [788, 209] width 54 height 10
click at [804, 332] on button "Save" at bounding box center [794, 330] width 103 height 19
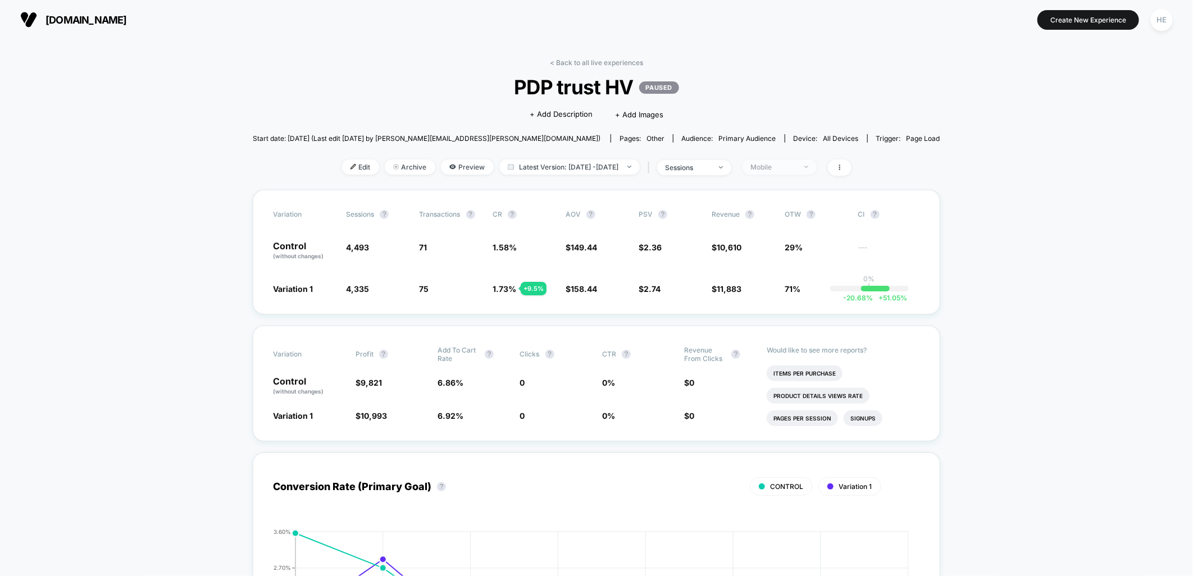
click at [796, 165] on div "Mobile" at bounding box center [773, 167] width 45 height 8
click at [796, 231] on span "Desktop Visitors" at bounding box center [791, 231] width 60 height 10
drag, startPoint x: 789, startPoint y: 332, endPoint x: 805, endPoint y: 332, distance: 16.3
click at [789, 332] on button "Save" at bounding box center [794, 330] width 103 height 19
click at [789, 175] on div "Edit Archive Preview Latest Version: Sep 29, 2025 - Oct 6, 2025 | sessions Desk…" at bounding box center [596, 168] width 687 height 16
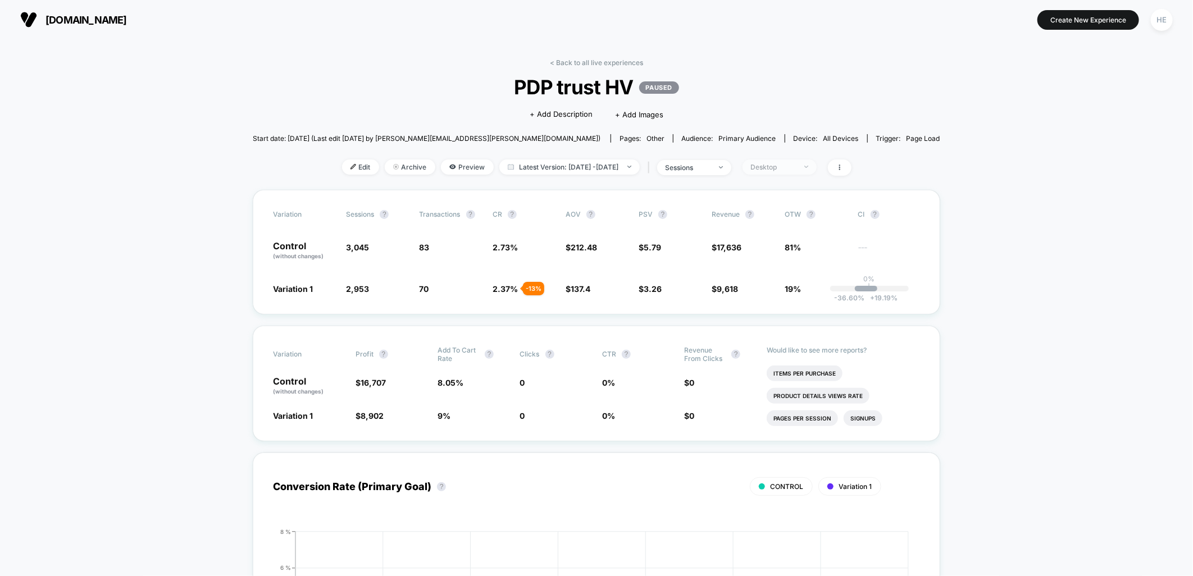
click at [787, 167] on div "Desktop" at bounding box center [773, 167] width 45 height 8
click at [790, 254] on span "Returning Visitors" at bounding box center [793, 254] width 65 height 10
click at [790, 331] on button "Save" at bounding box center [794, 330] width 103 height 19
click at [796, 165] on div "Returning Visitors" at bounding box center [773, 167] width 45 height 8
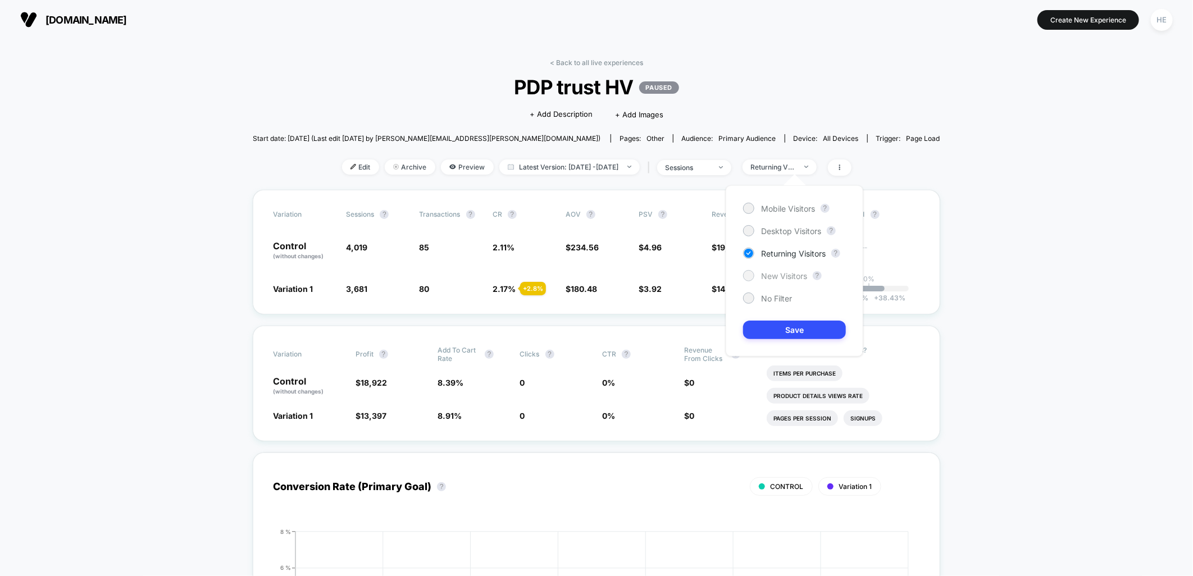
click at [783, 277] on span "New Visitors" at bounding box center [784, 276] width 46 height 10
click at [799, 326] on button "Save" at bounding box center [794, 330] width 103 height 19
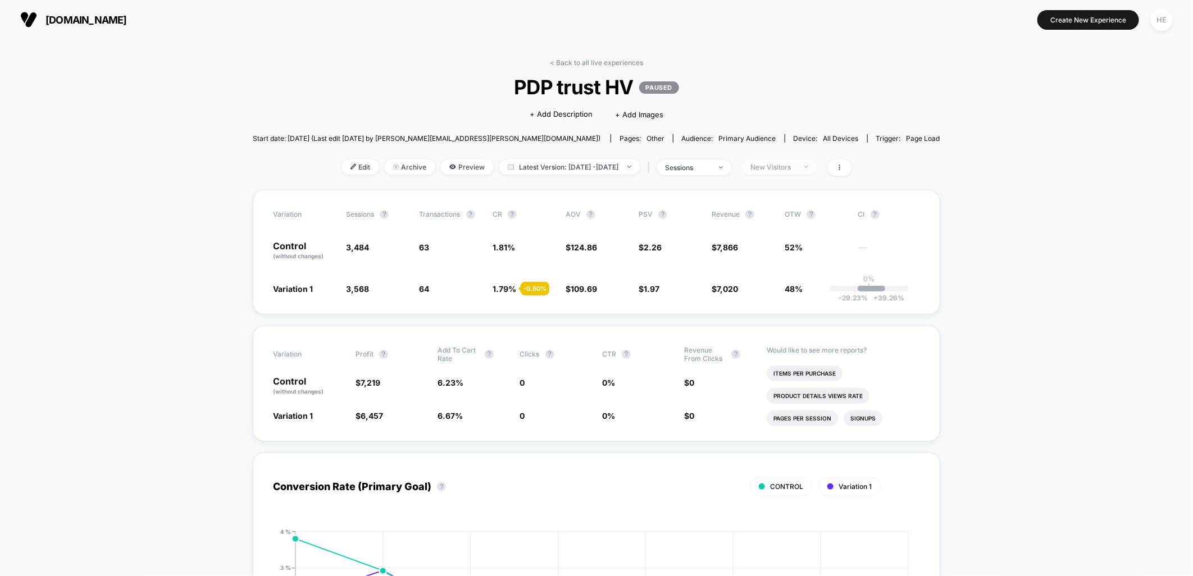
click at [785, 163] on div "New Visitors" at bounding box center [773, 167] width 45 height 8
click at [769, 212] on span "Mobile Visitors" at bounding box center [788, 209] width 54 height 10
drag, startPoint x: 767, startPoint y: 298, endPoint x: 783, endPoint y: 306, distance: 17.6
click at [770, 298] on span "No Filter" at bounding box center [776, 299] width 31 height 10
click at [804, 333] on button "Save" at bounding box center [794, 330] width 103 height 19
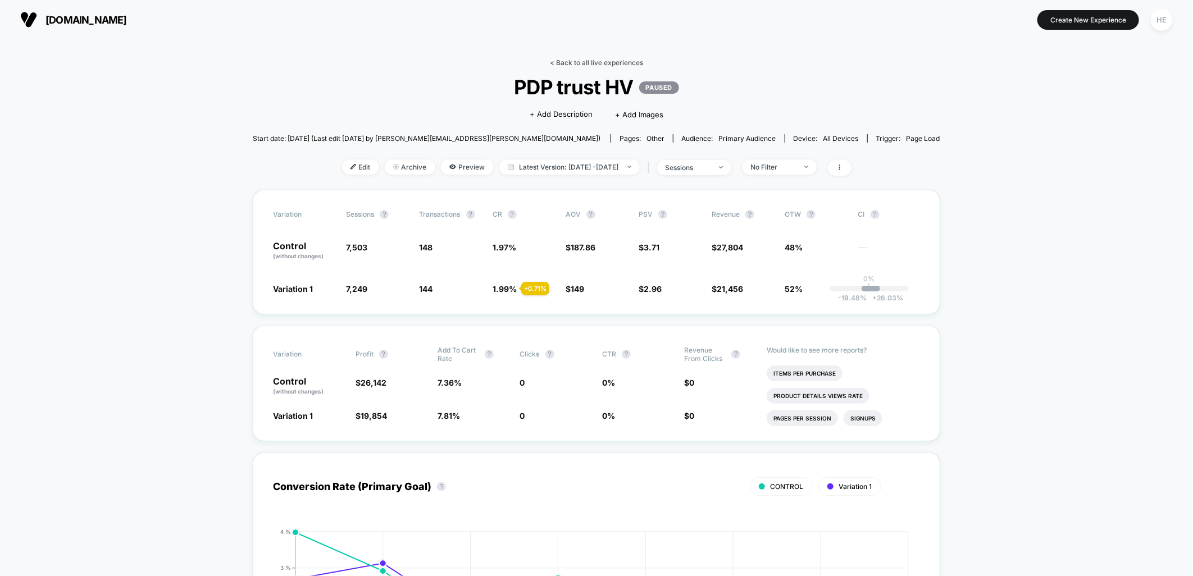
click at [578, 59] on link "< Back to all live experiences" at bounding box center [596, 62] width 93 height 8
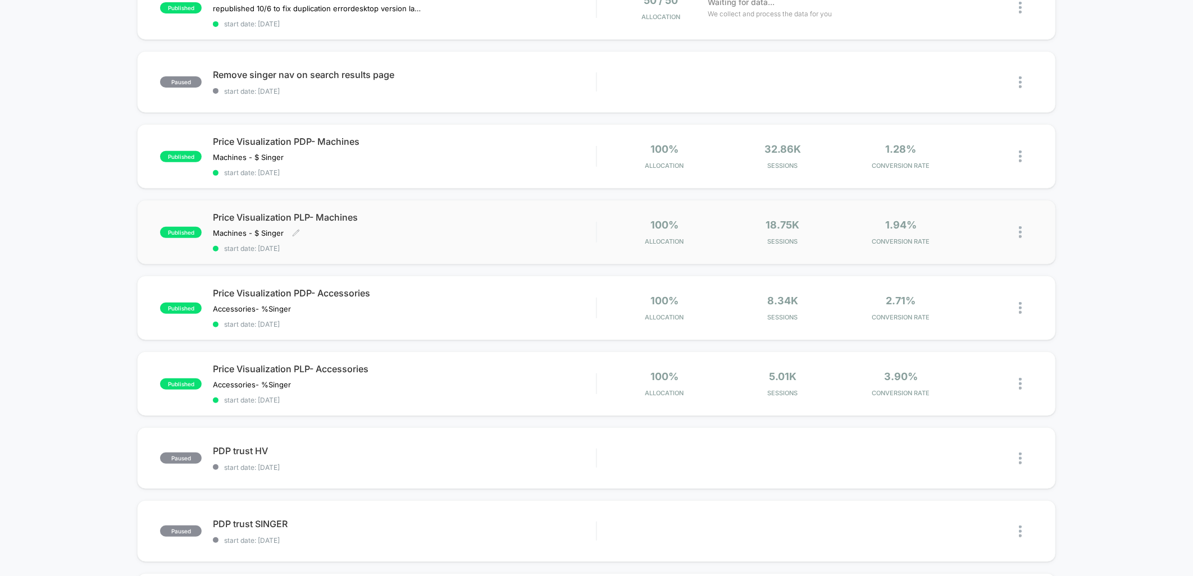
scroll to position [436, 0]
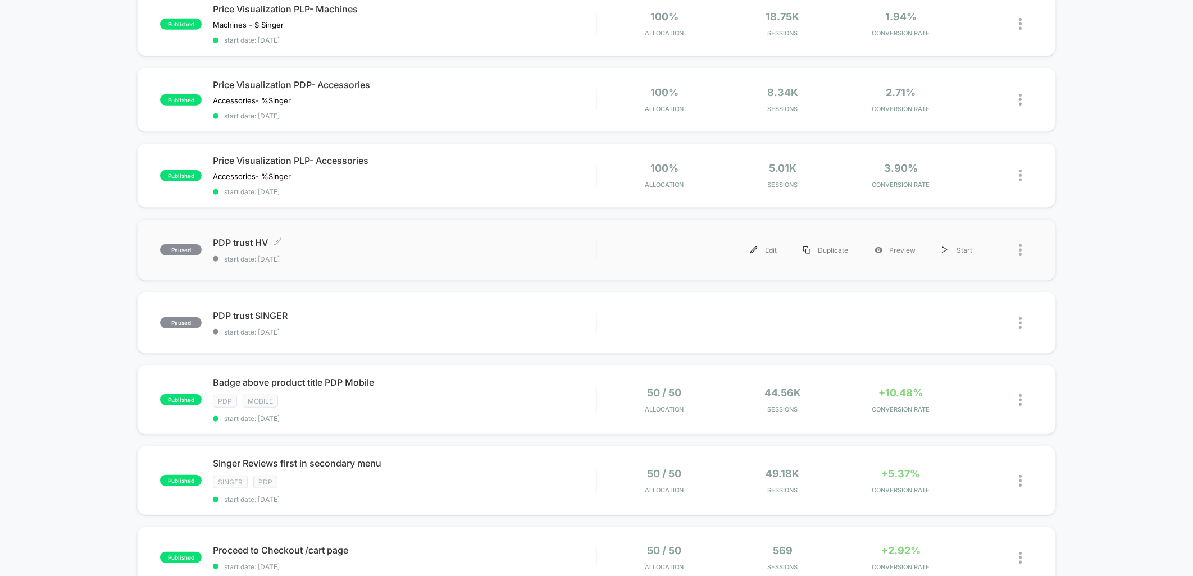
drag, startPoint x: 349, startPoint y: 243, endPoint x: 616, endPoint y: 235, distance: 266.9
click at [616, 238] on div "Edit Duplicate Preview Start" at bounding box center [796, 250] width 377 height 25
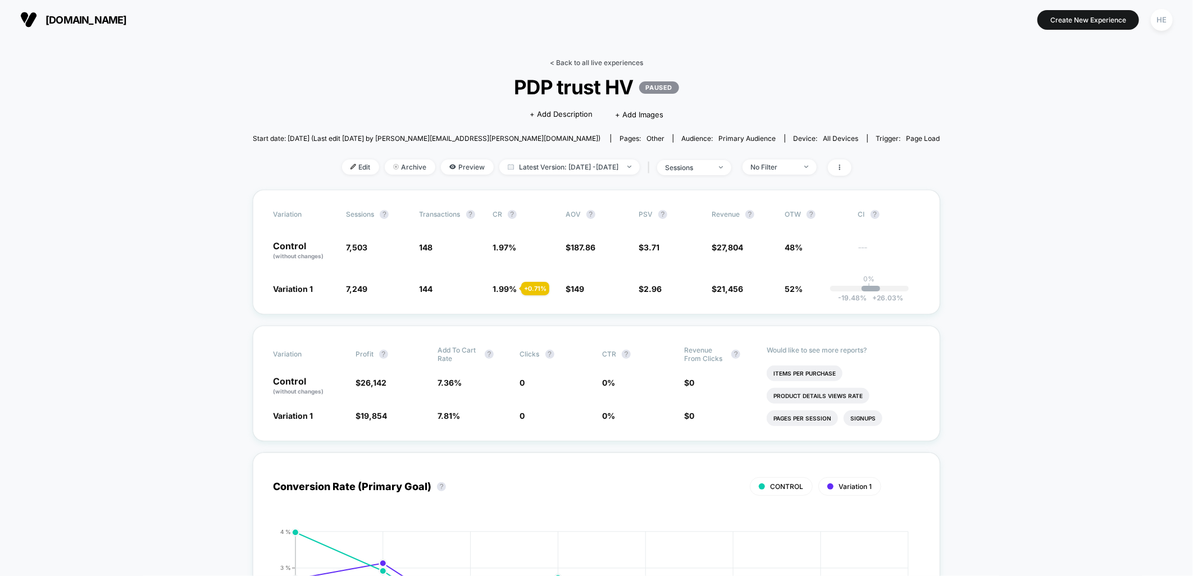
click at [590, 62] on link "< Back to all live experiences" at bounding box center [596, 62] width 93 height 8
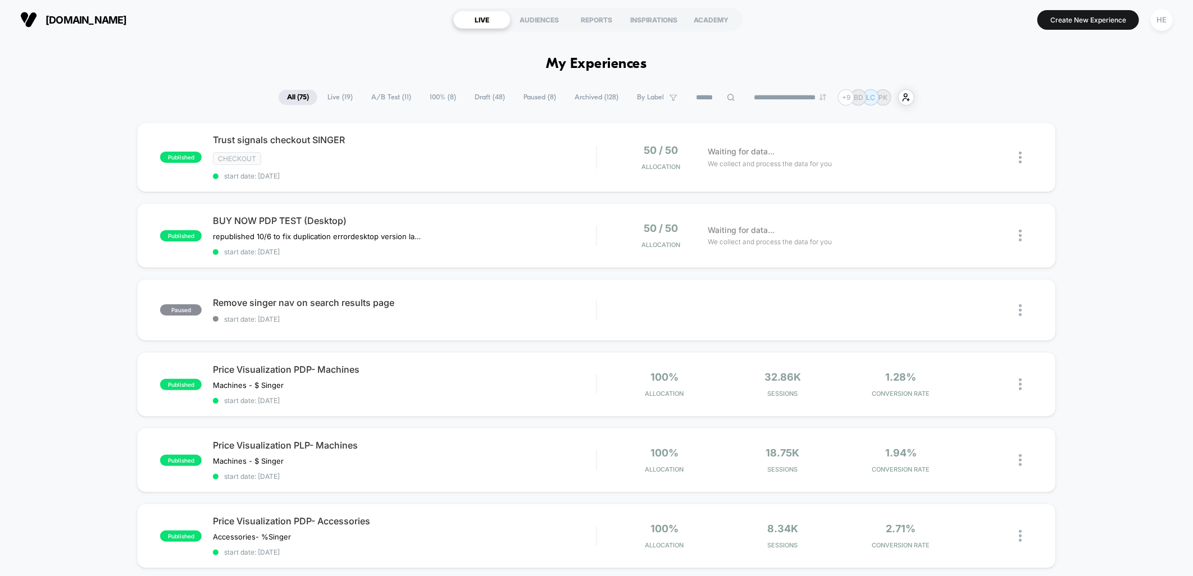
click at [327, 90] on span "Live ( 19 )" at bounding box center [340, 97] width 42 height 15
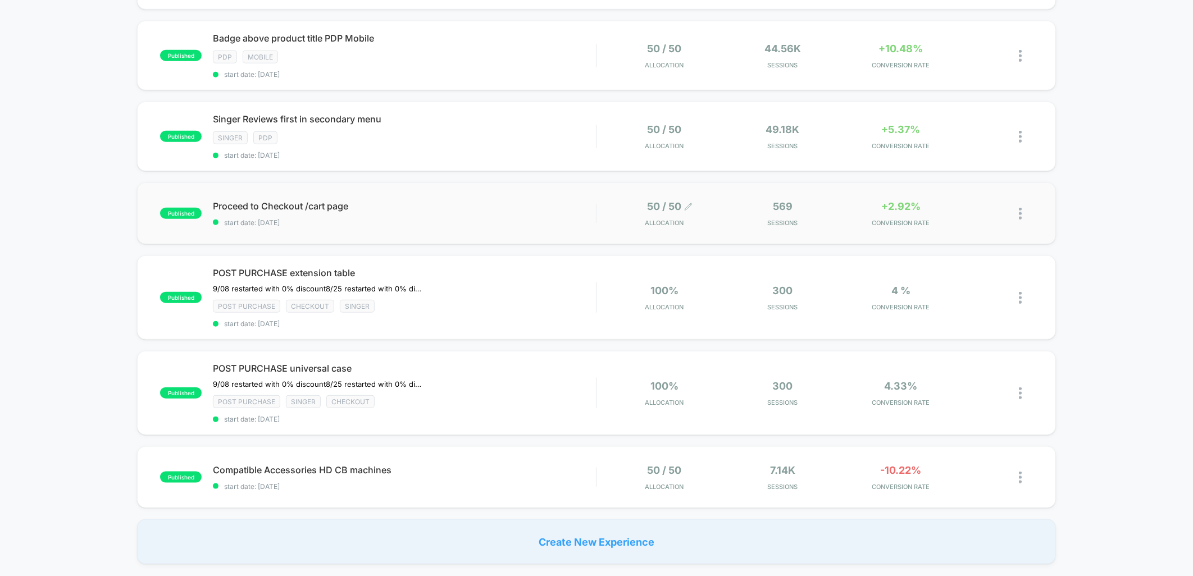
scroll to position [624, 0]
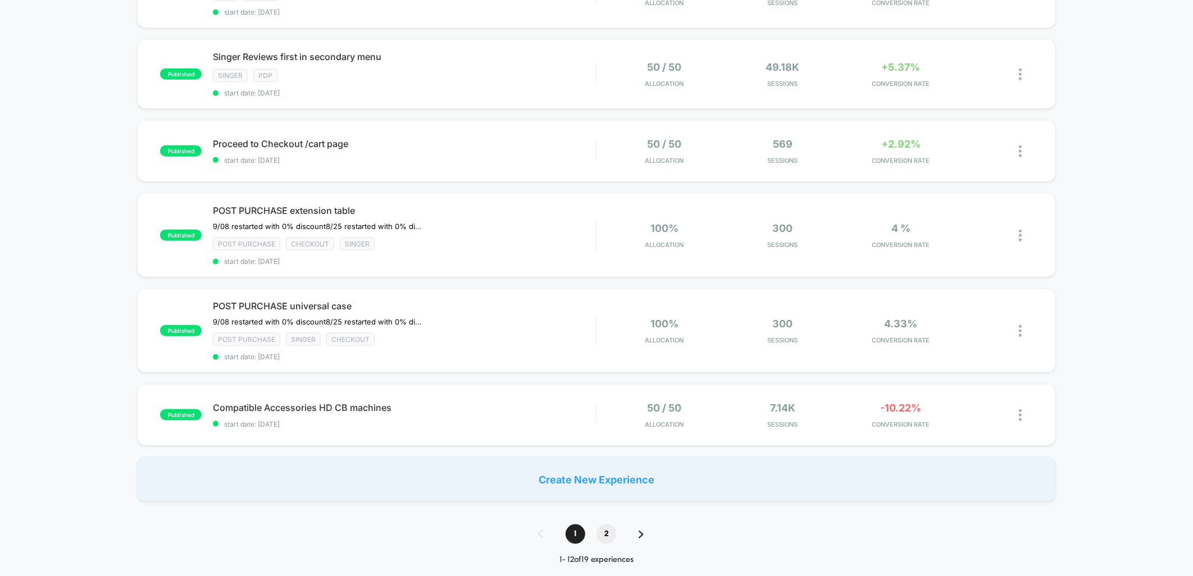
click at [610, 525] on span "2" at bounding box center [606, 535] width 20 height 20
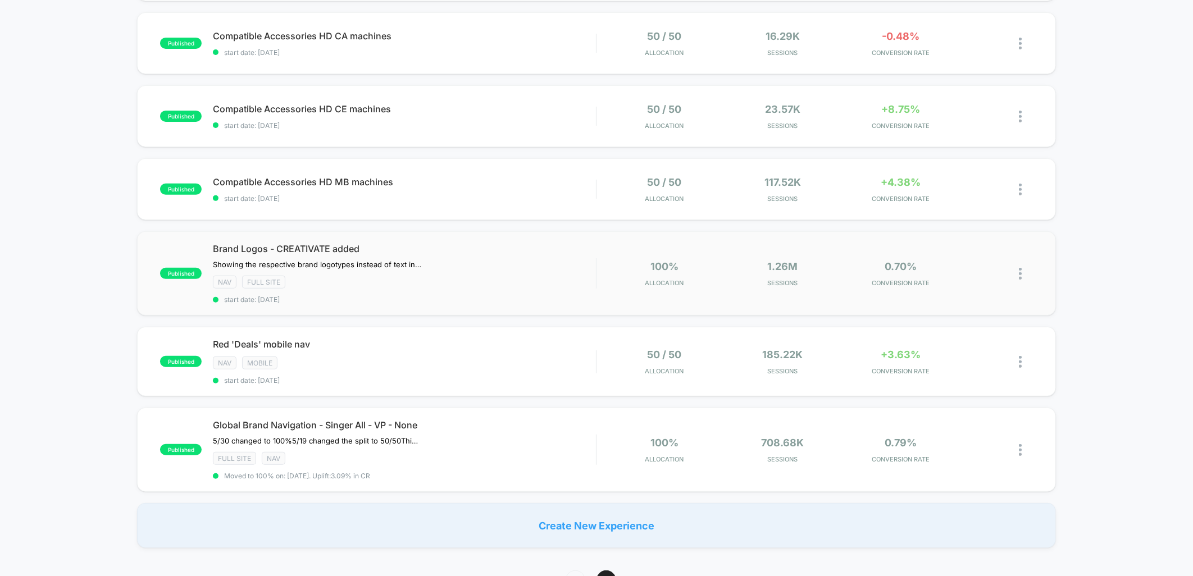
scroll to position [187, 0]
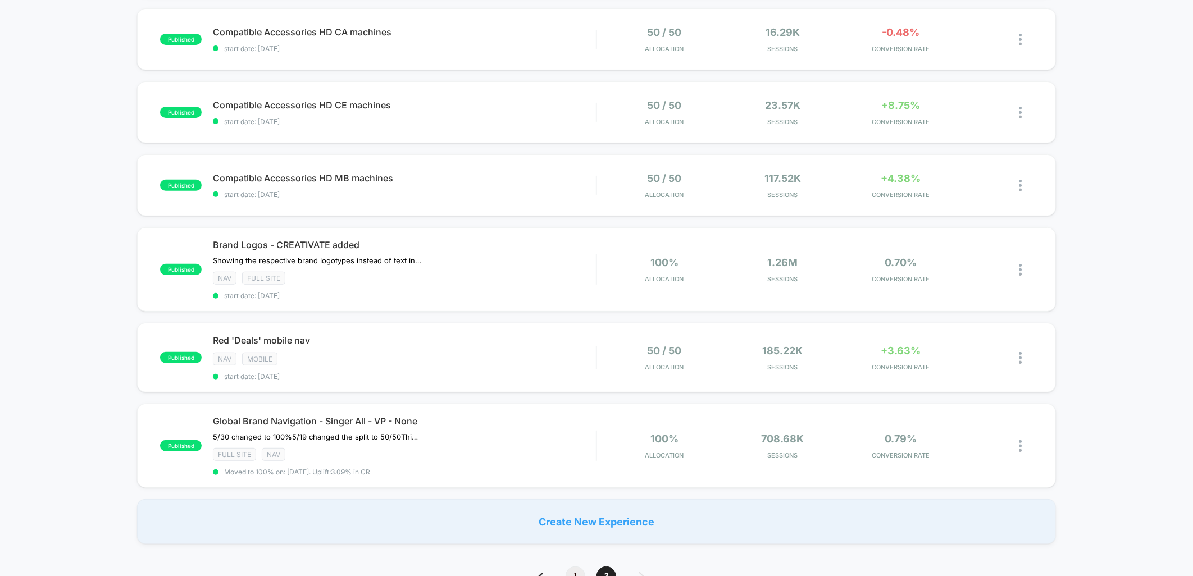
click at [579, 567] on span "1" at bounding box center [576, 577] width 20 height 20
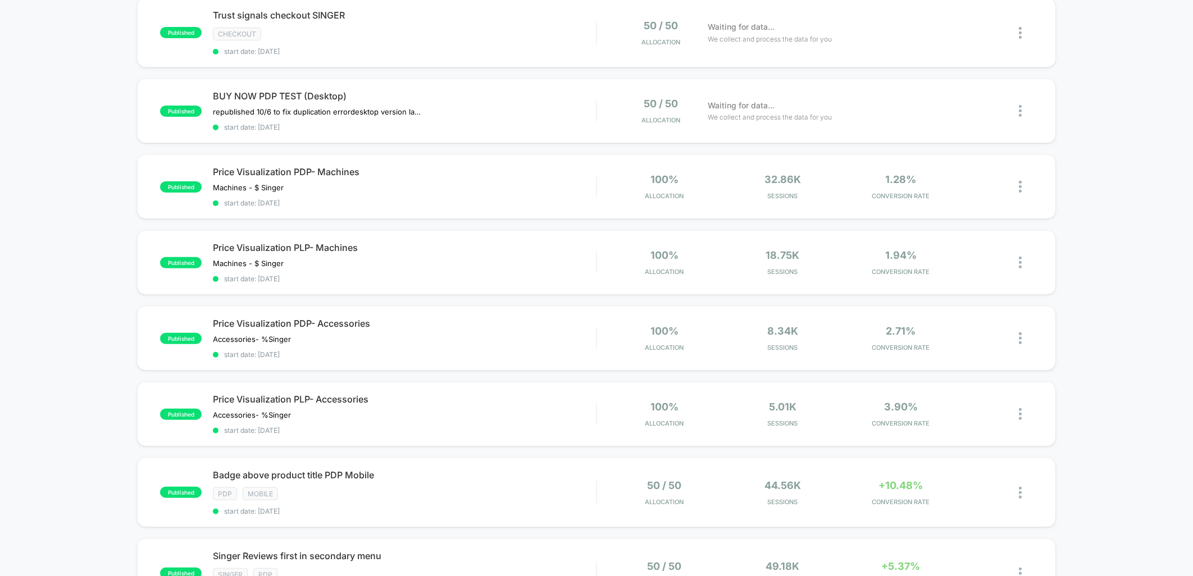
scroll to position [0, 0]
